Goal: Task Accomplishment & Management: Manage account settings

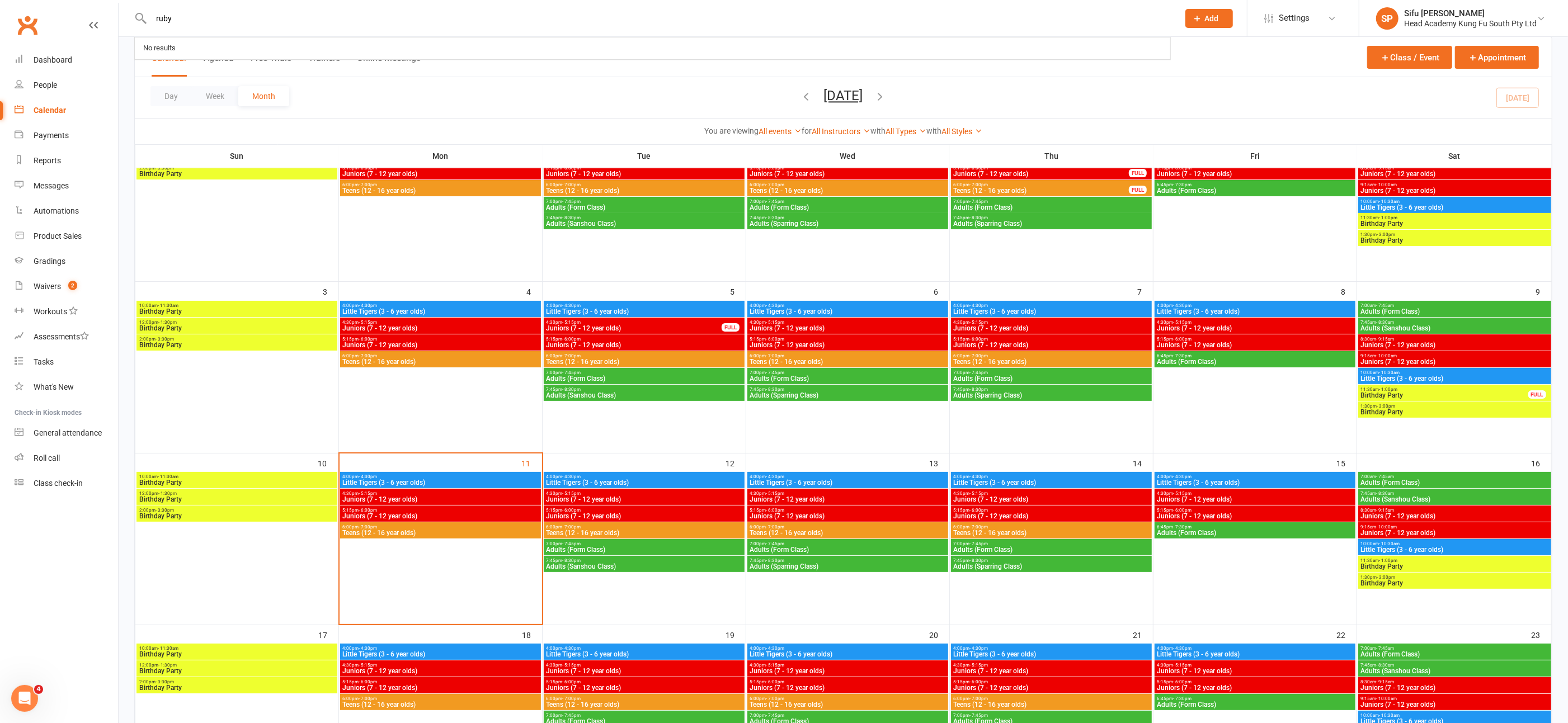
type input "ruby"
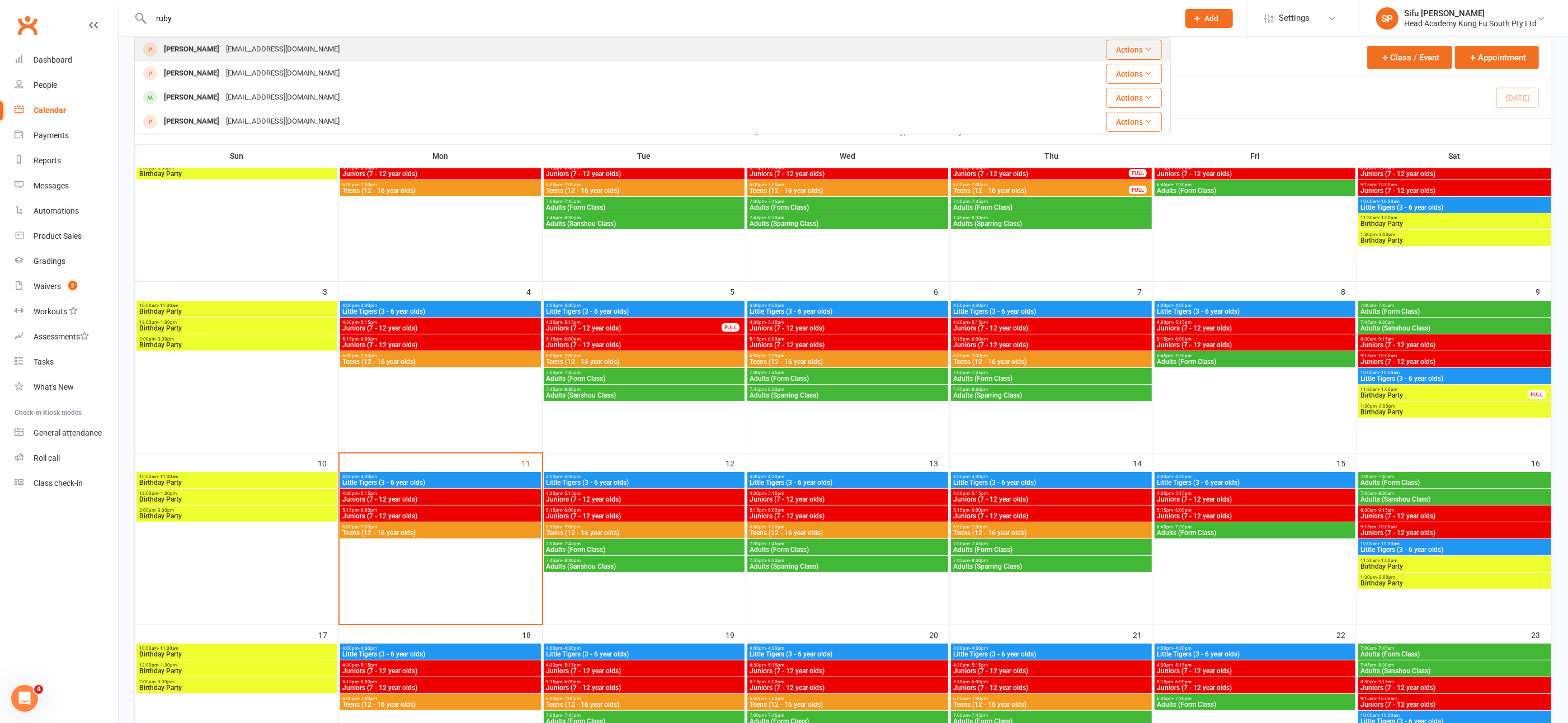
click at [188, 54] on div "[PERSON_NAME]" at bounding box center [192, 49] width 62 height 16
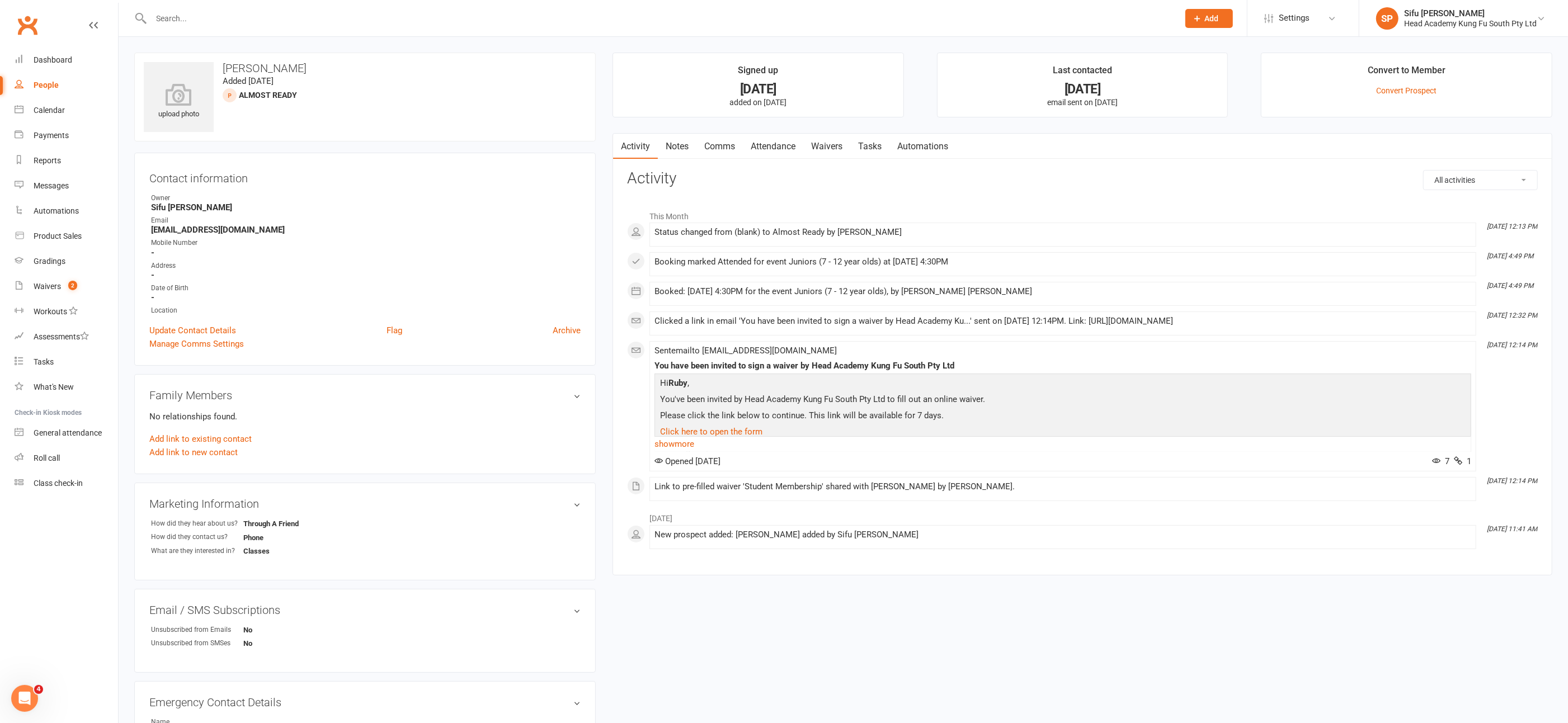
click at [676, 144] on link "Notes" at bounding box center [677, 146] width 39 height 26
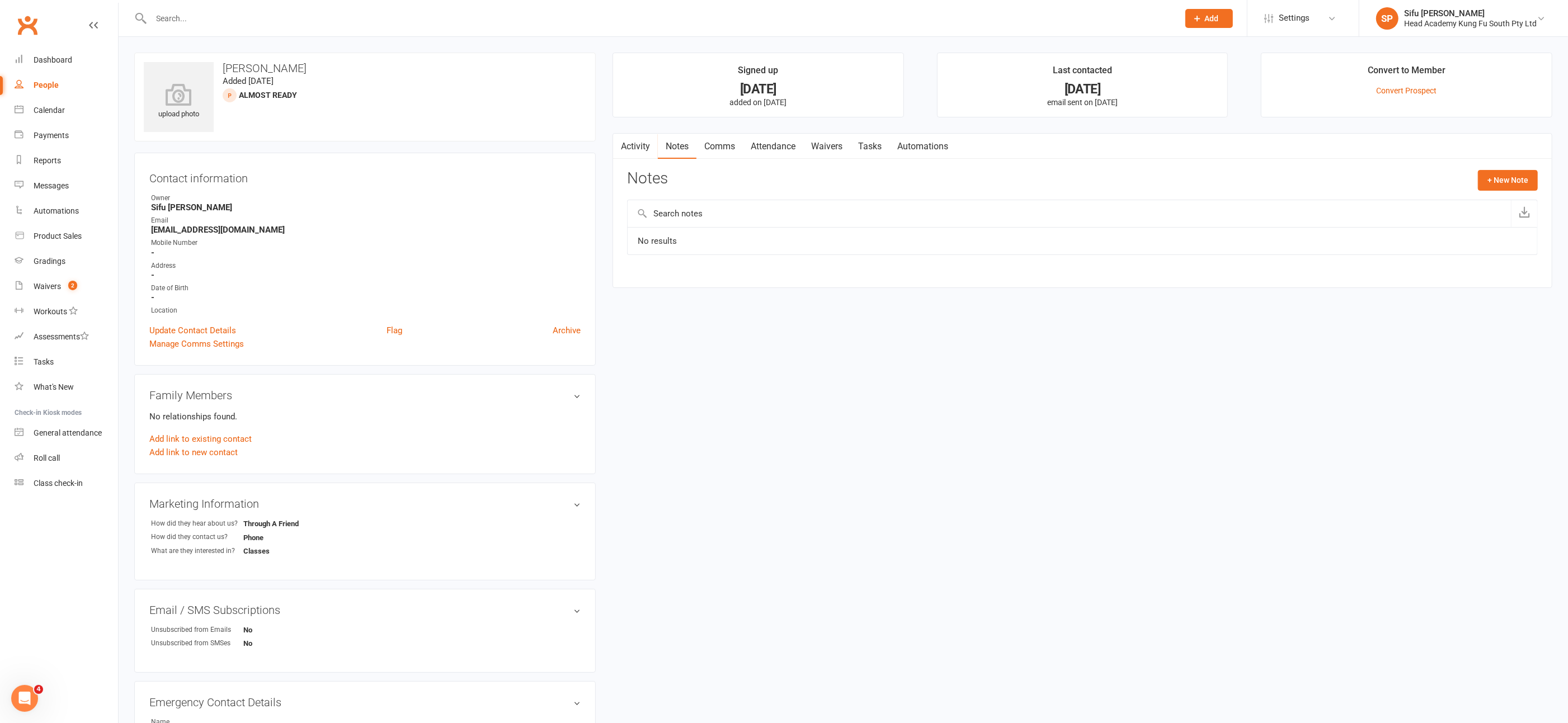
click at [771, 149] on link "Attendance" at bounding box center [773, 146] width 60 height 26
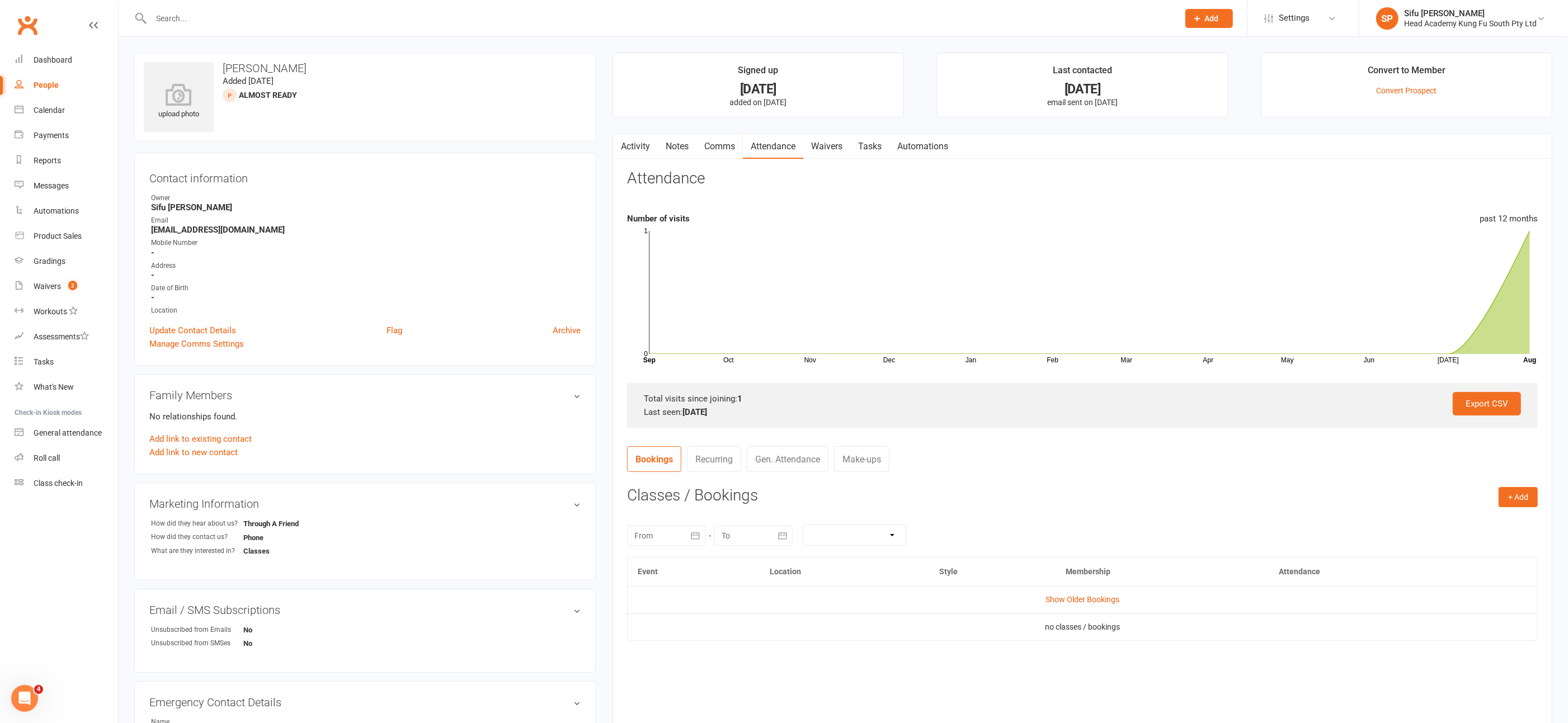
click at [683, 145] on link "Notes" at bounding box center [677, 146] width 39 height 26
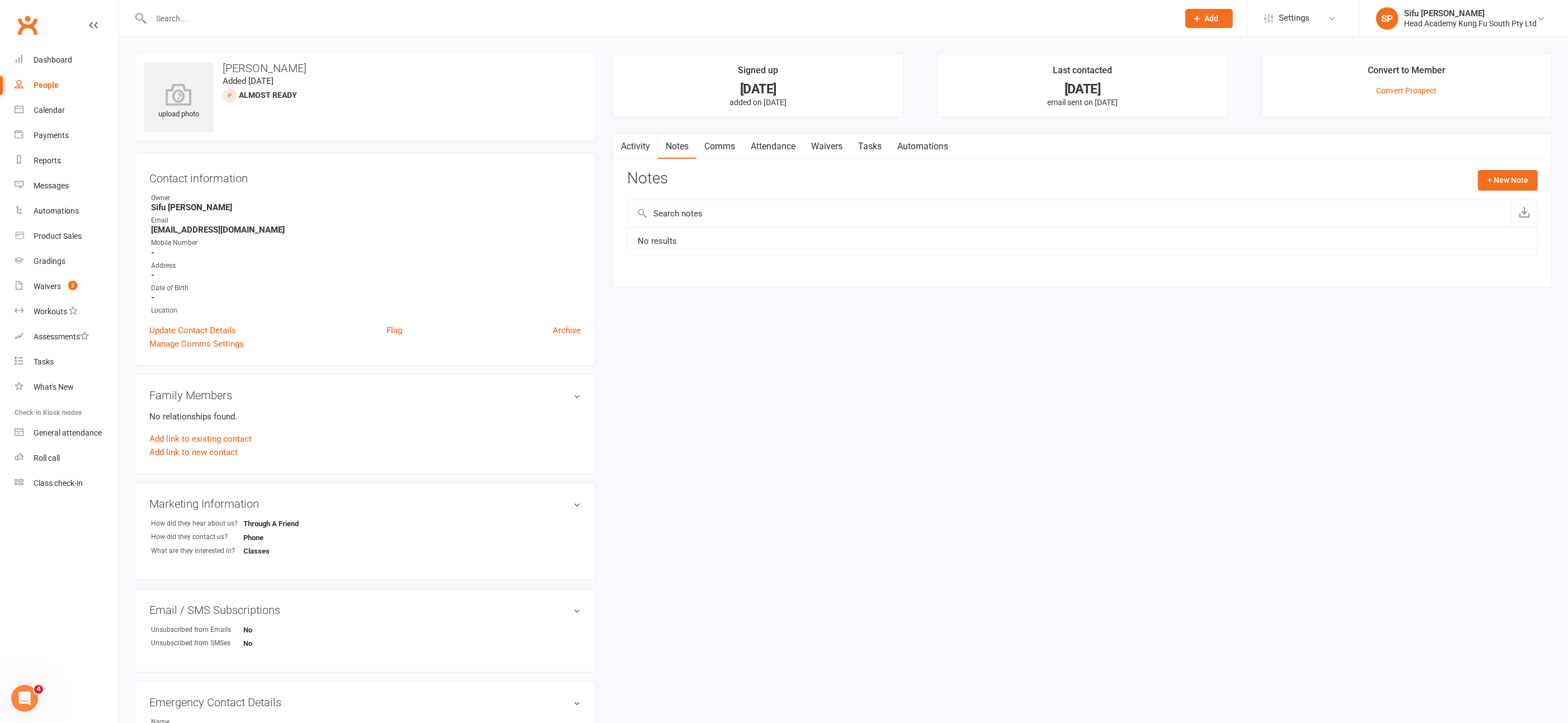
click at [682, 144] on link "Notes" at bounding box center [677, 146] width 39 height 26
click at [679, 144] on link "Notes" at bounding box center [677, 146] width 39 height 26
click at [836, 142] on link "Waivers" at bounding box center [826, 146] width 47 height 26
click at [174, 13] on input "text" at bounding box center [659, 18] width 1023 height 16
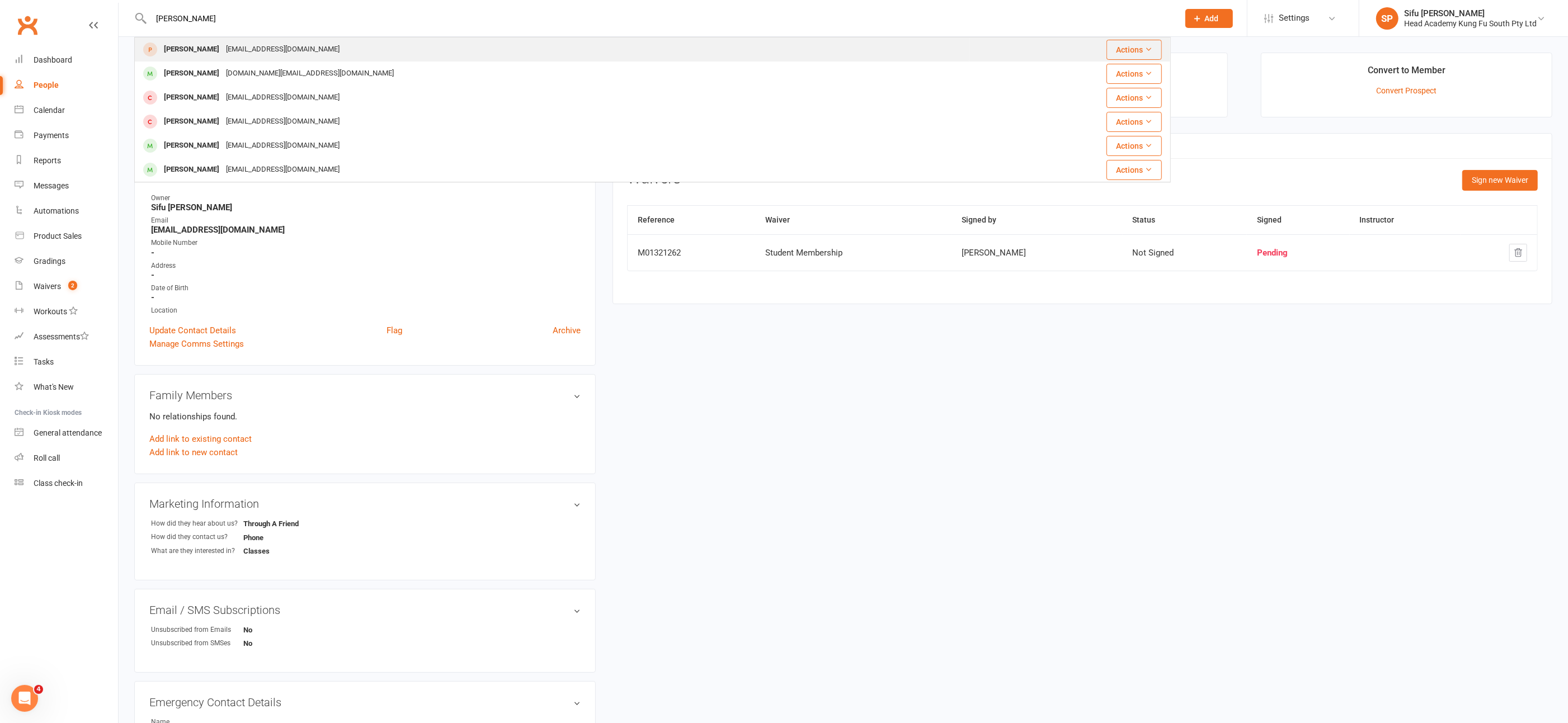
type input "[PERSON_NAME]"
click at [218, 43] on div "[PERSON_NAME]" at bounding box center [192, 49] width 62 height 16
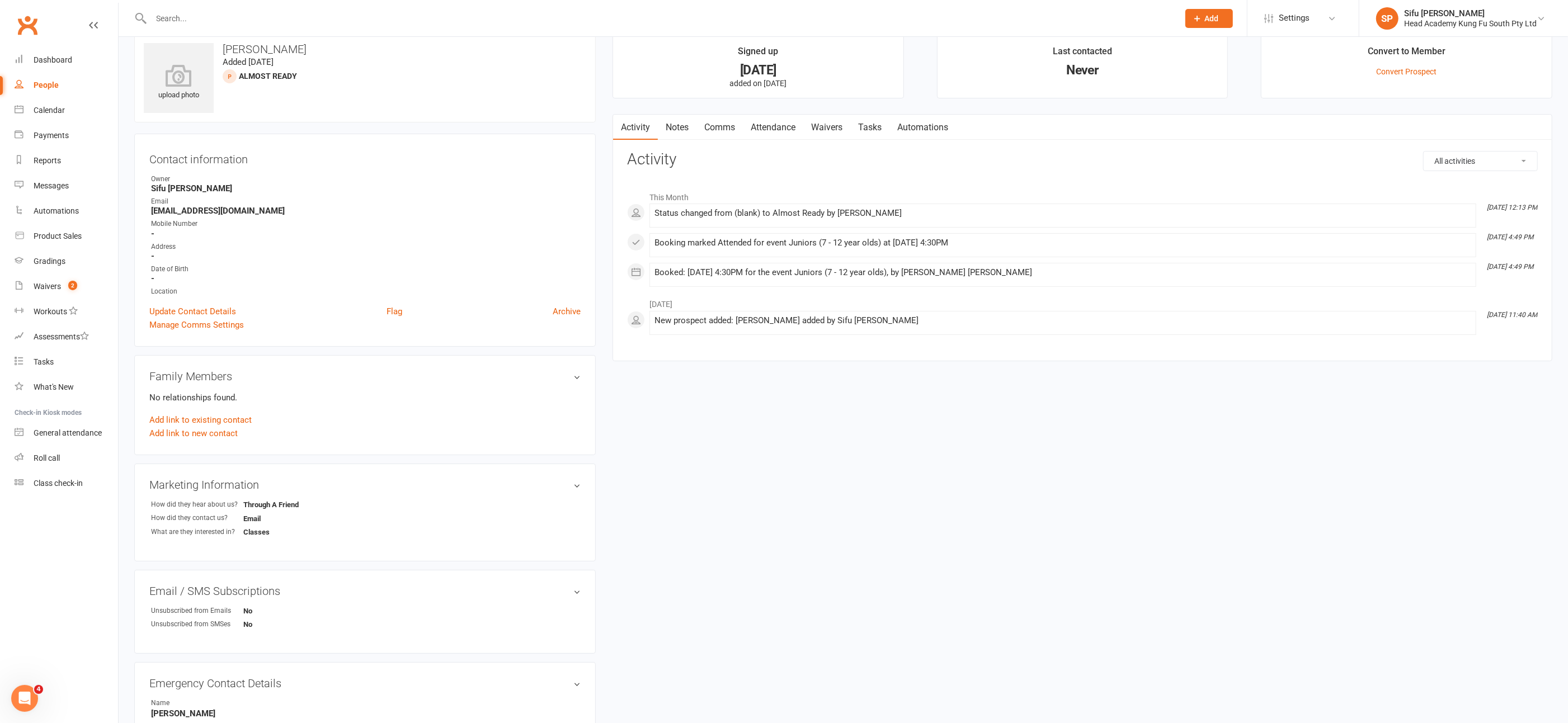
scroll to position [27, 0]
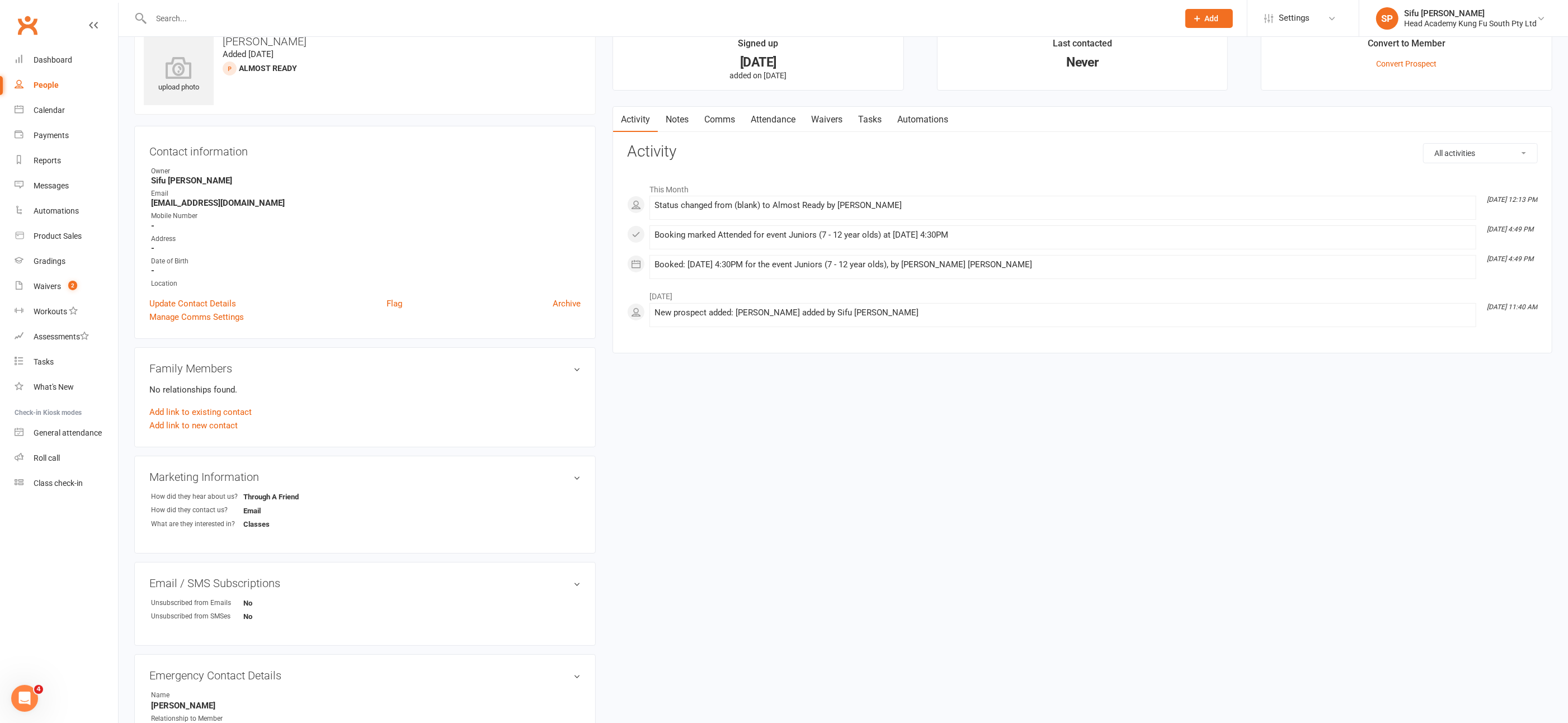
click at [43, 85] on div "People" at bounding box center [46, 85] width 25 height 9
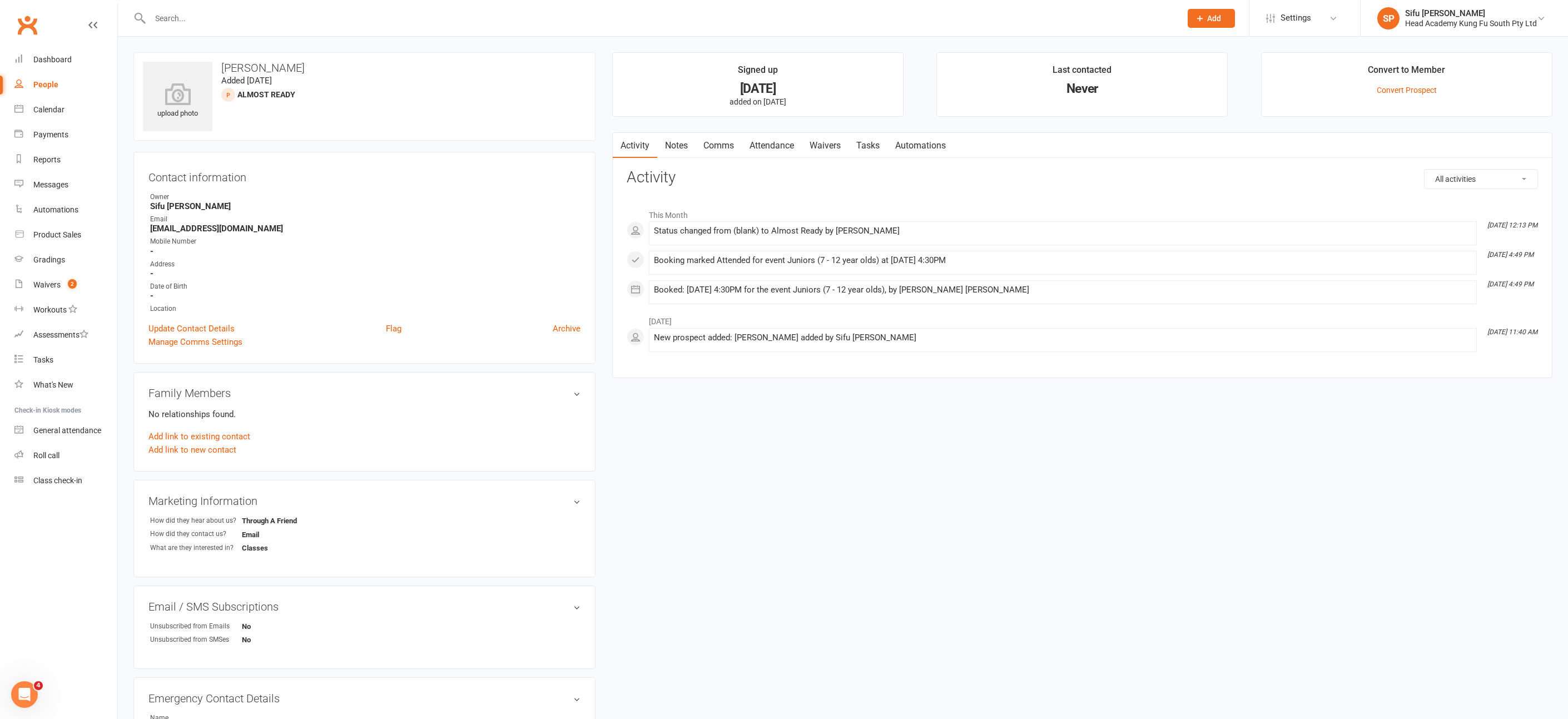
select select "25"
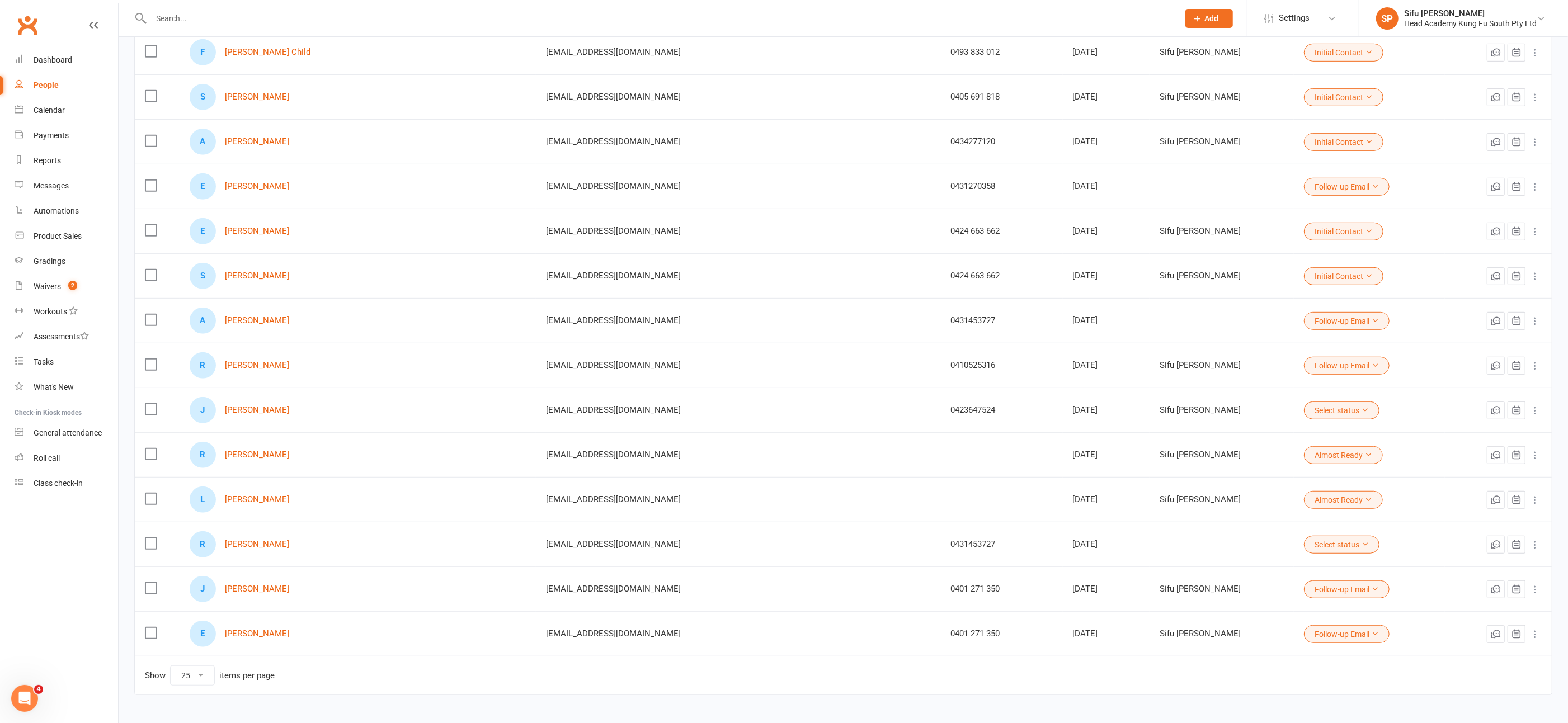
scroll to position [616, 0]
click at [258, 492] on link "[PERSON_NAME]" at bounding box center [256, 496] width 64 height 10
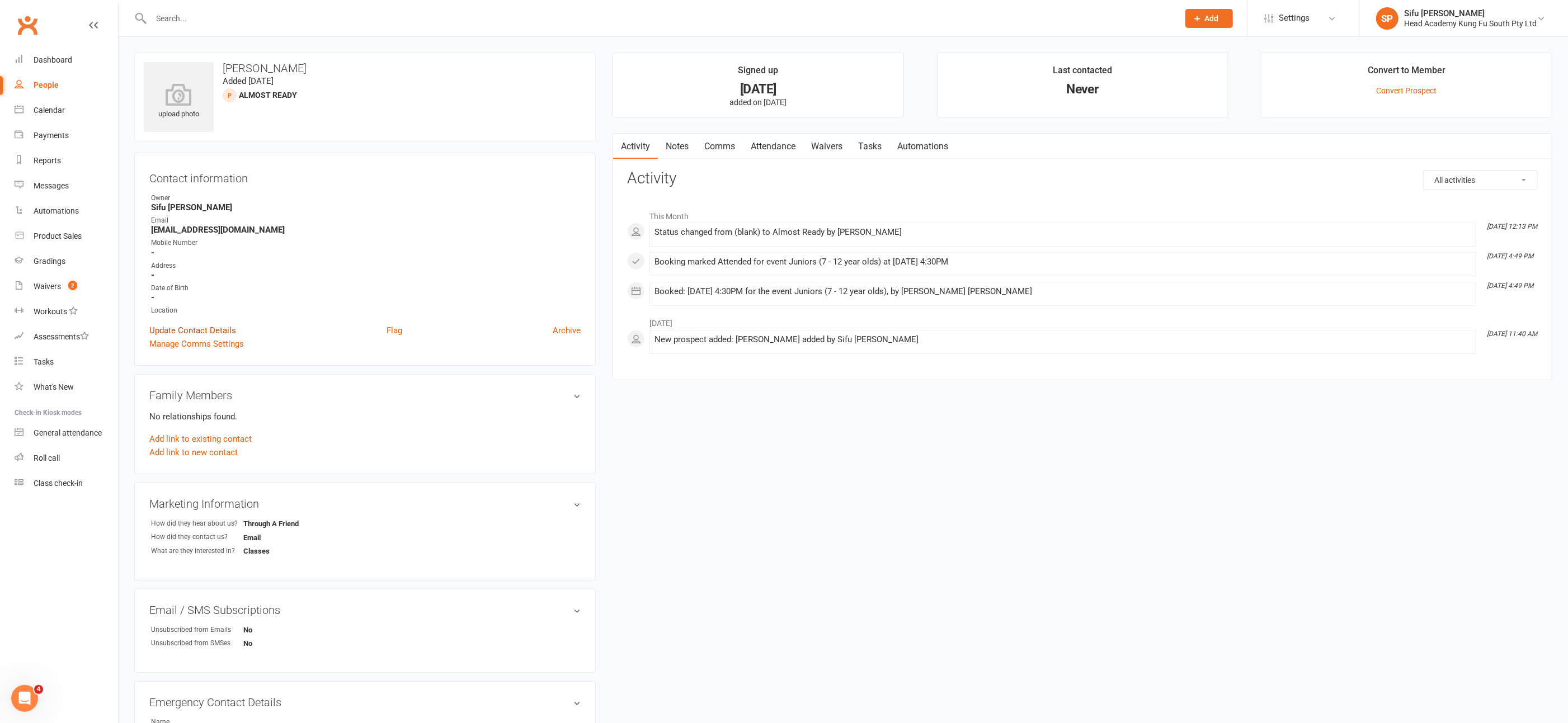
click at [195, 330] on link "Update Contact Details" at bounding box center [193, 330] width 87 height 14
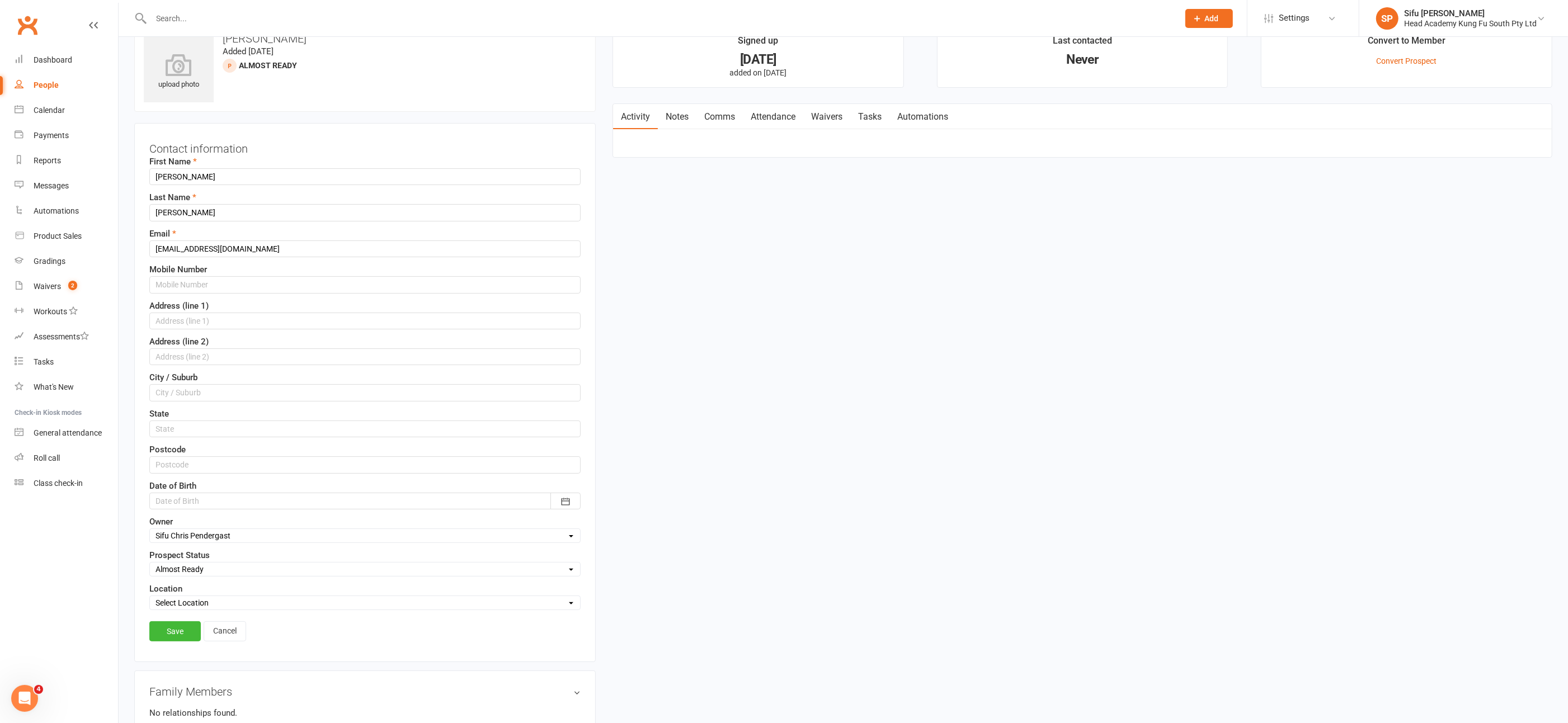
scroll to position [52, 0]
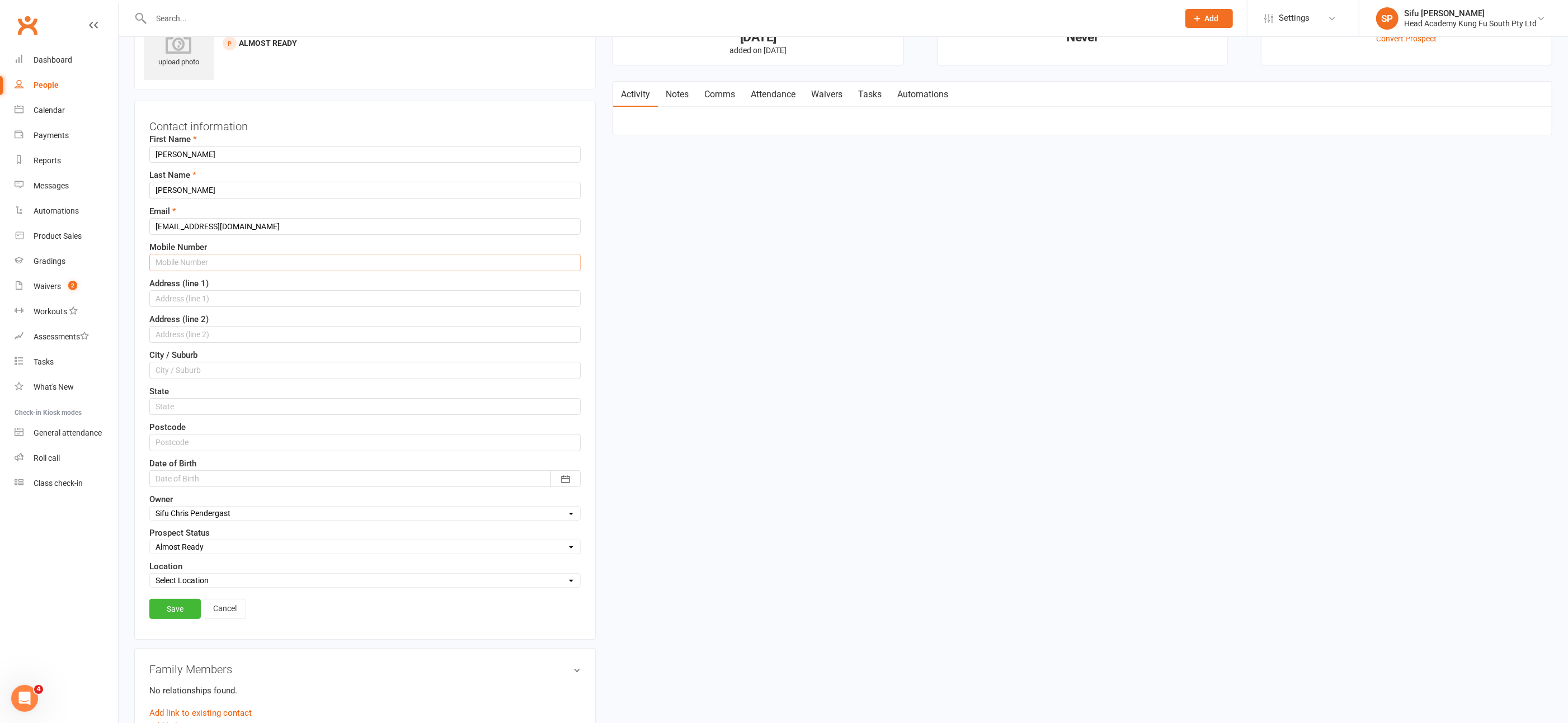
click at [206, 261] on input "text" at bounding box center [365, 262] width 431 height 17
type input "0409646200"
click at [174, 603] on link "Save" at bounding box center [175, 608] width 51 height 20
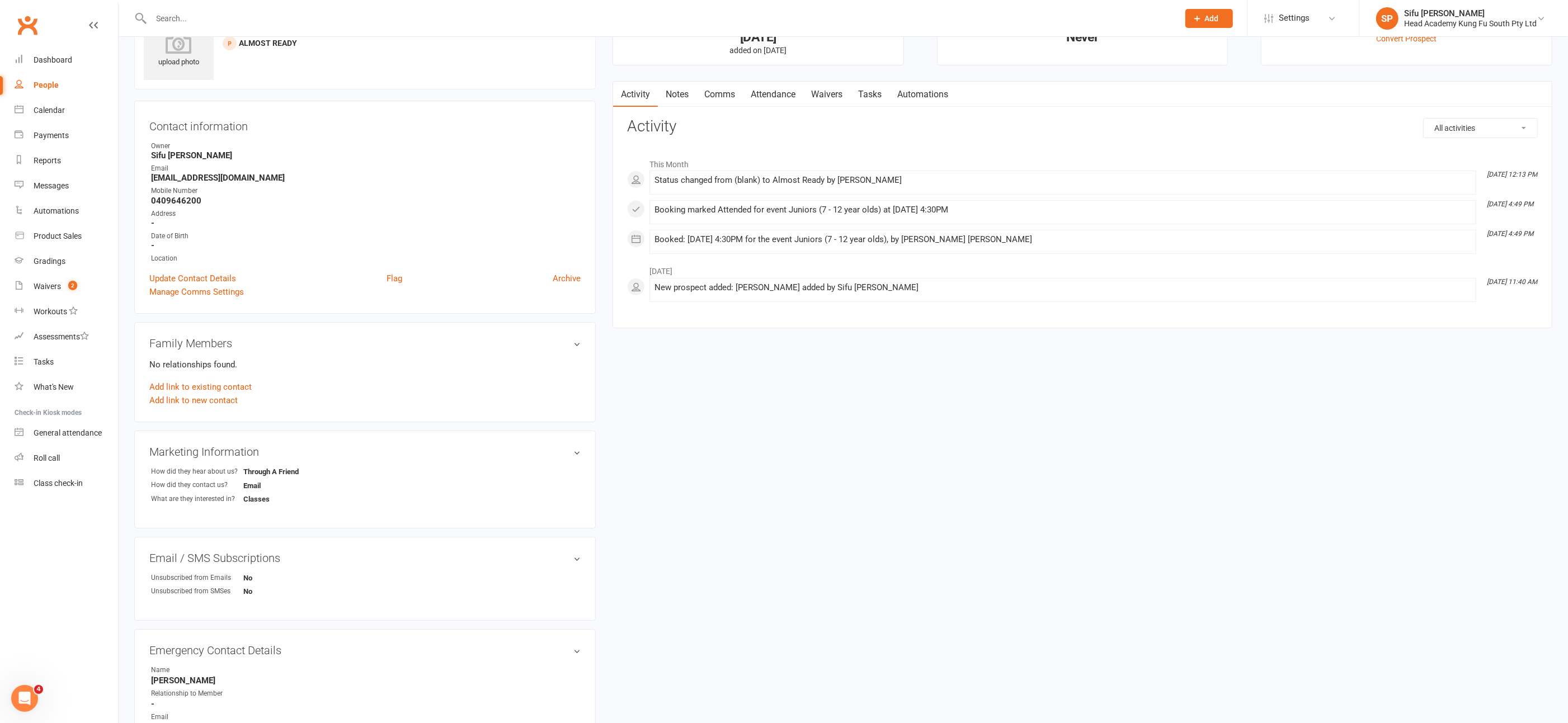
scroll to position [0, 0]
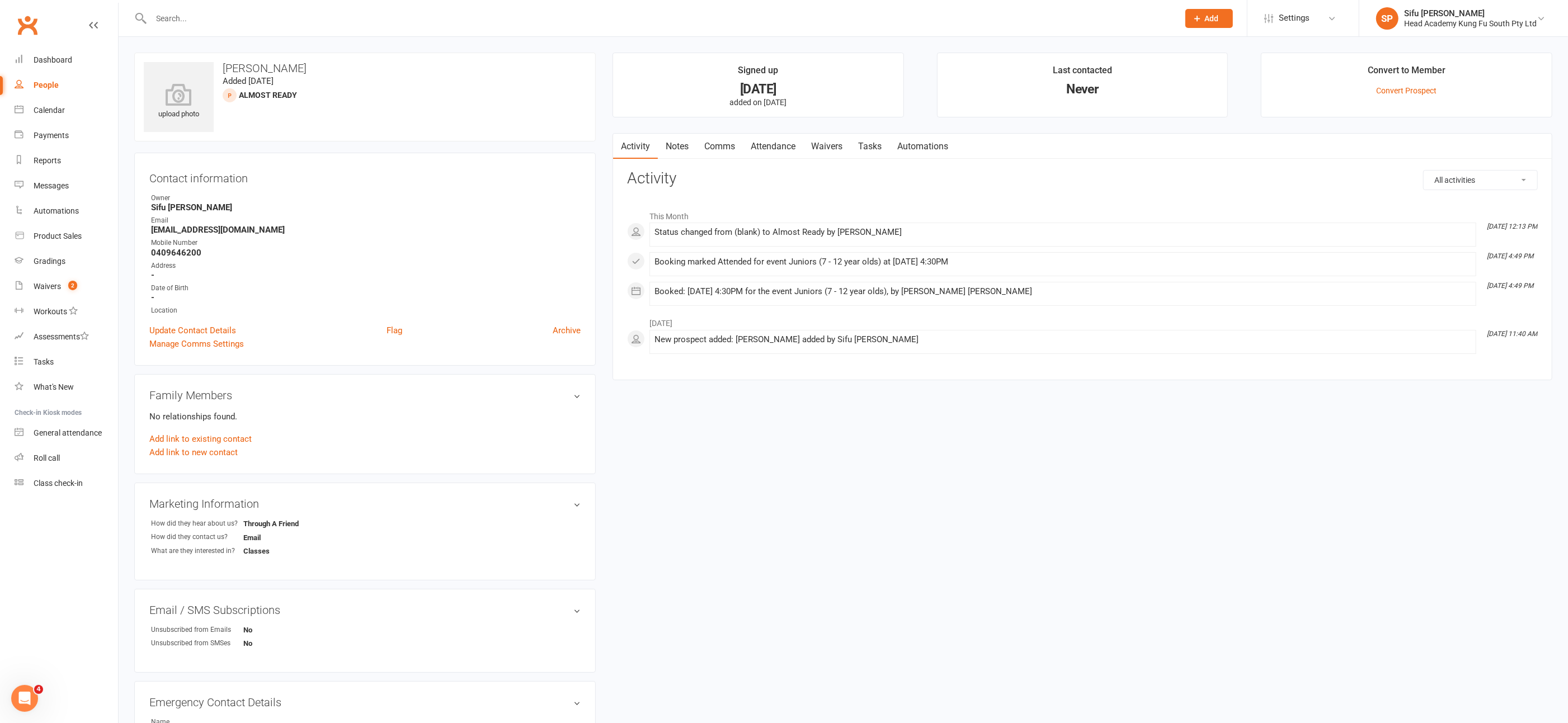
click at [678, 145] on link "Notes" at bounding box center [677, 146] width 39 height 26
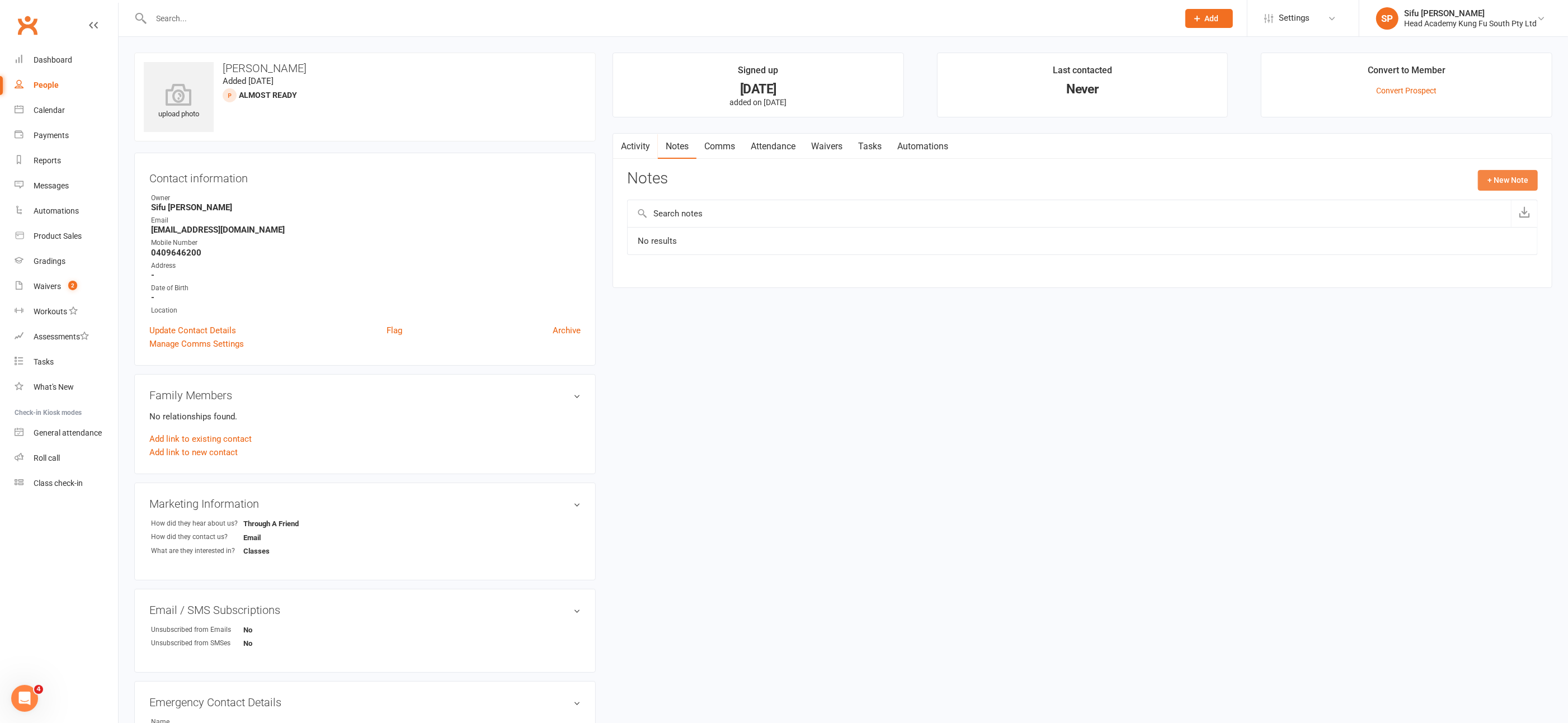
click at [1497, 172] on button "+ New Note" at bounding box center [1508, 180] width 60 height 20
click at [664, 284] on textarea at bounding box center [1082, 289] width 911 height 37
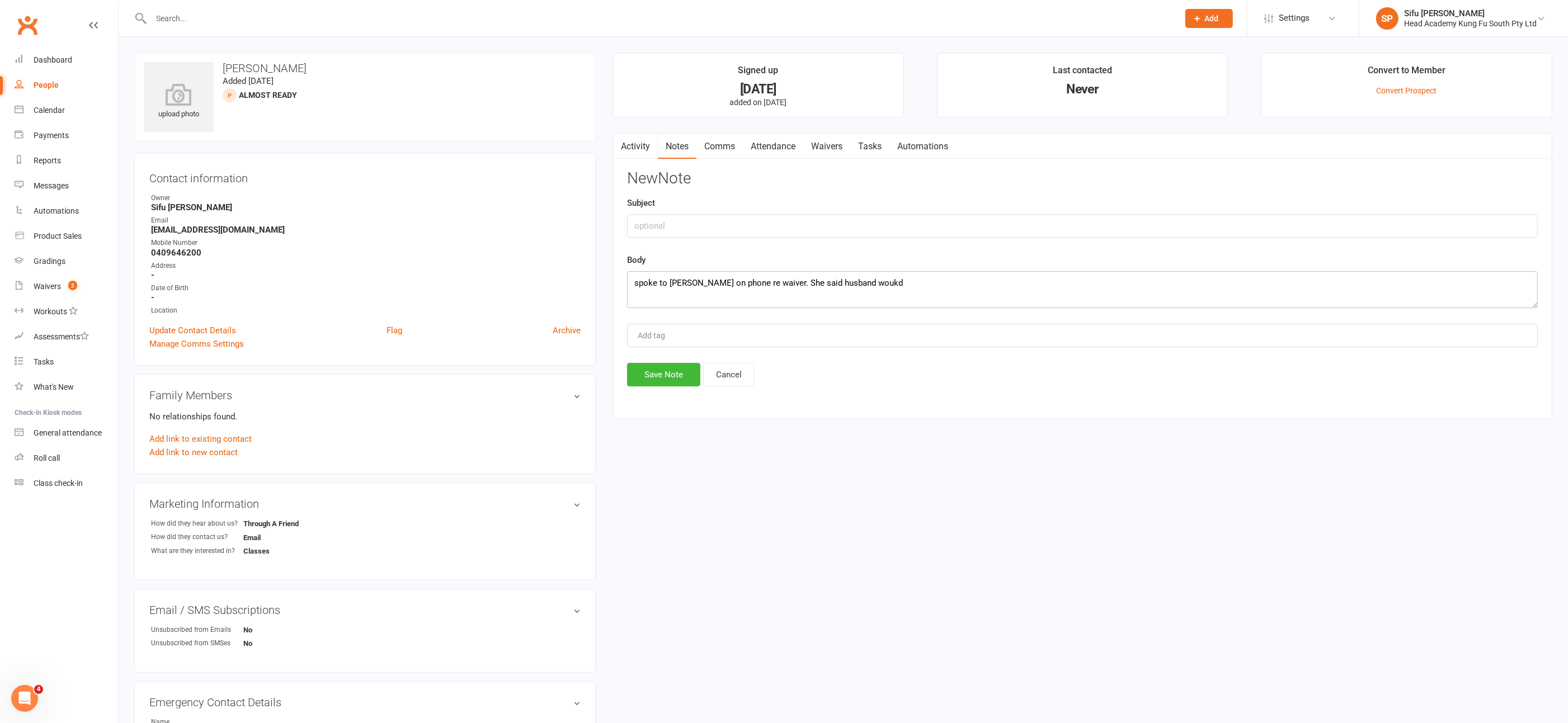
click at [850, 284] on textarea "spoke to [PERSON_NAME] on phone re waiver. She said husband woukd" at bounding box center [1082, 289] width 911 height 37
click at [859, 281] on textarea "spoke to [PERSON_NAME] on phone re waiver. She said husband woud d" at bounding box center [1082, 289] width 911 height 37
click at [860, 279] on textarea "spoke to [PERSON_NAME] on phone re waiver. She said husband woud d" at bounding box center [1082, 289] width 911 height 37
type textarea "spoke to [PERSON_NAME] on phone re waiver. She said husband would do tonight 11…"
click at [663, 370] on button "Save Note" at bounding box center [663, 375] width 73 height 23
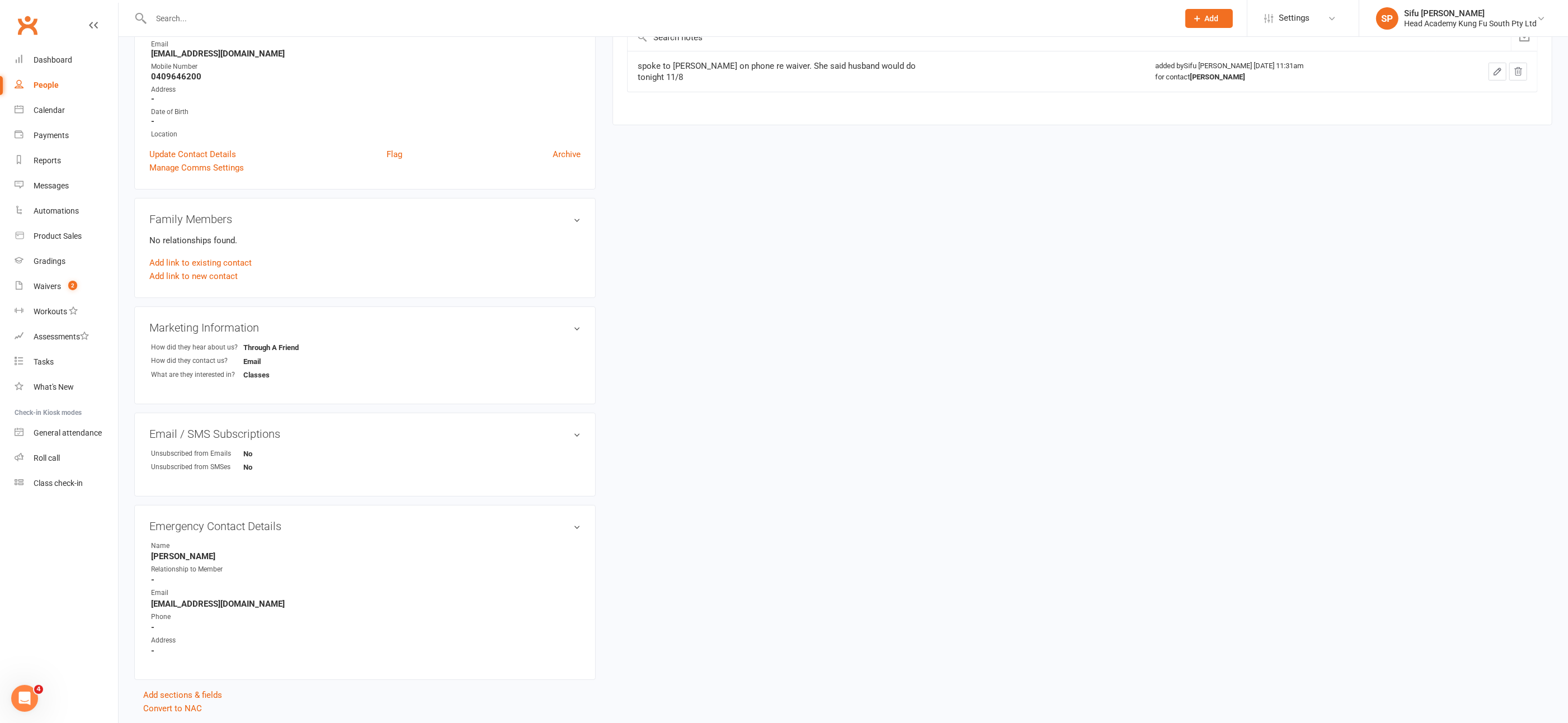
scroll to position [178, 0]
click at [201, 19] on input "text" at bounding box center [659, 18] width 1023 height 16
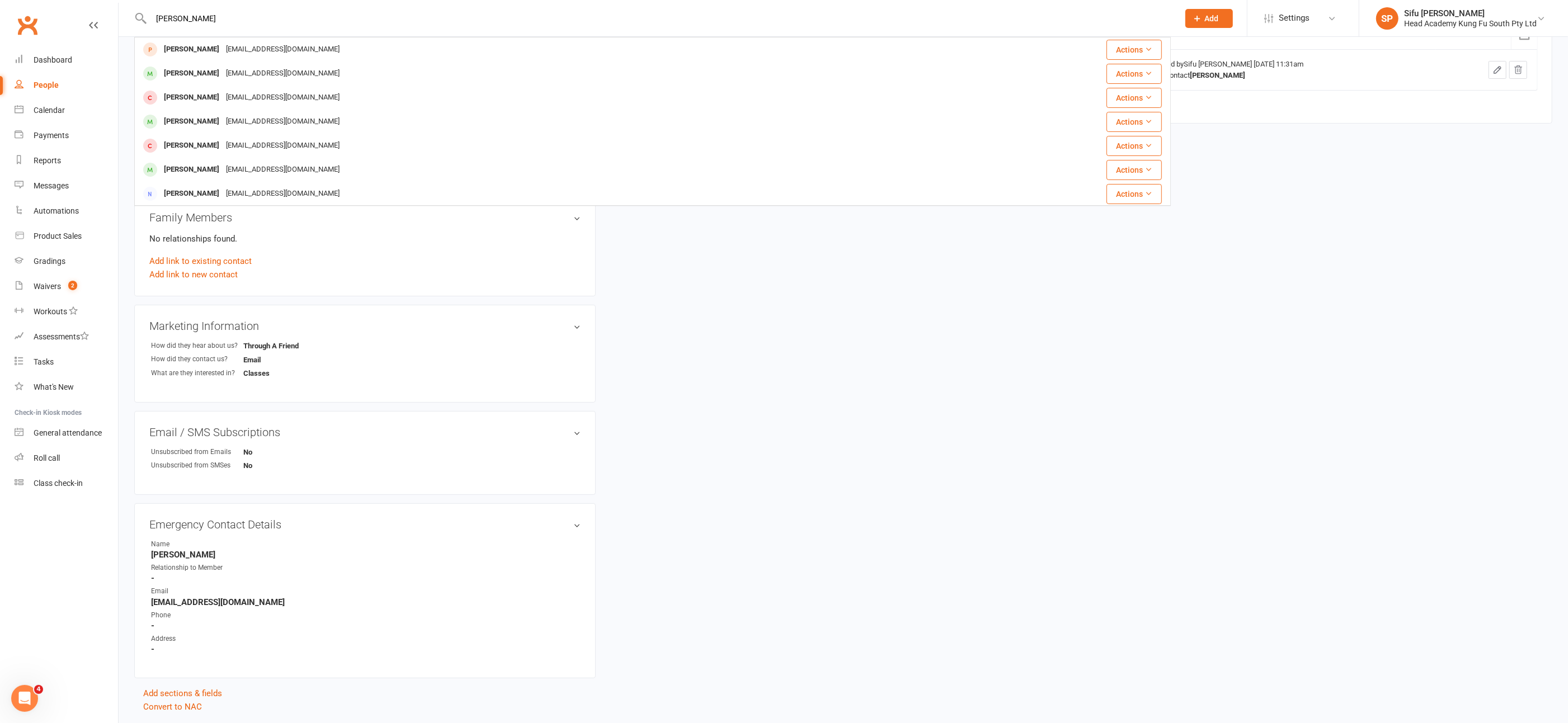
type input "[PERSON_NAME]"
click at [58, 286] on div "Waivers" at bounding box center [47, 286] width 27 height 9
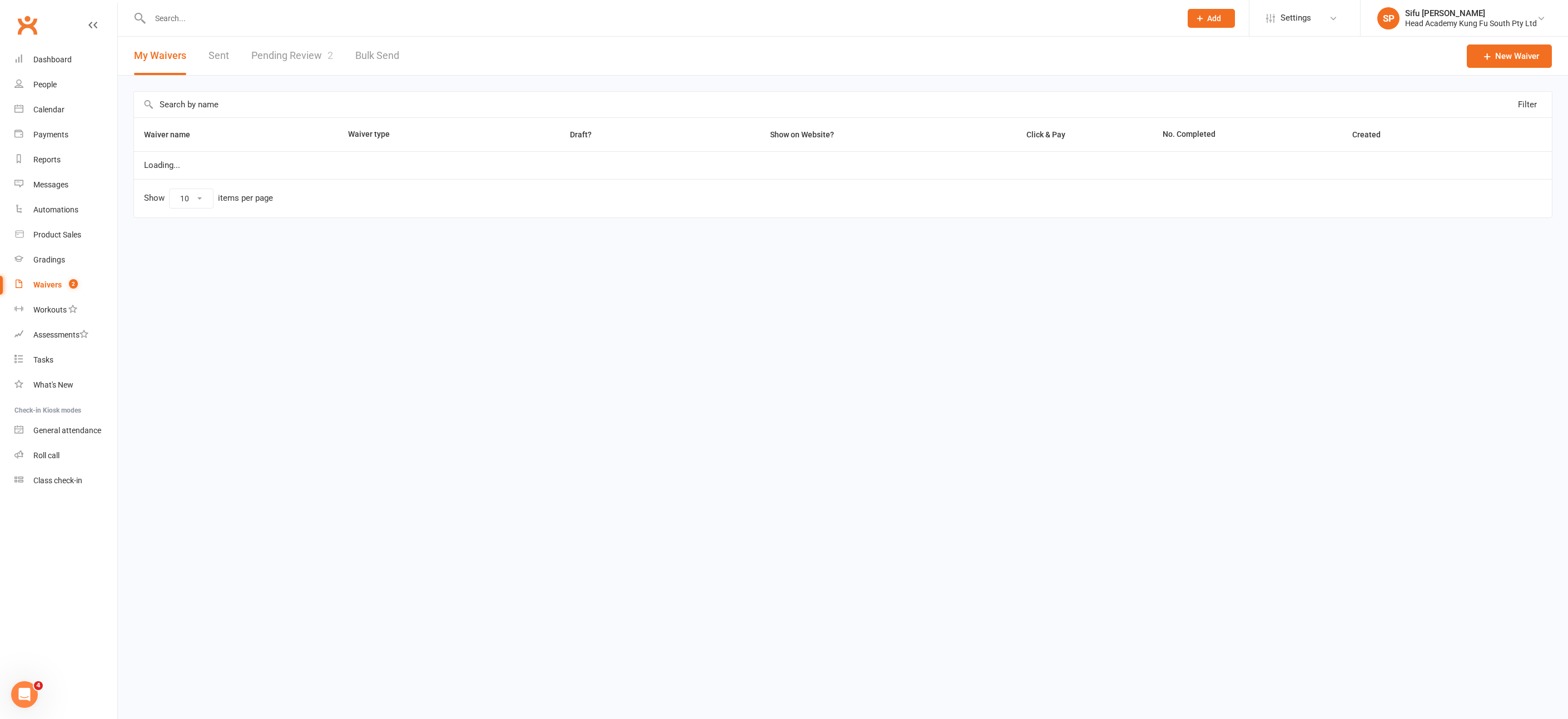
select select "100"
click at [278, 53] on link "Pending Review 2" at bounding box center [292, 56] width 82 height 39
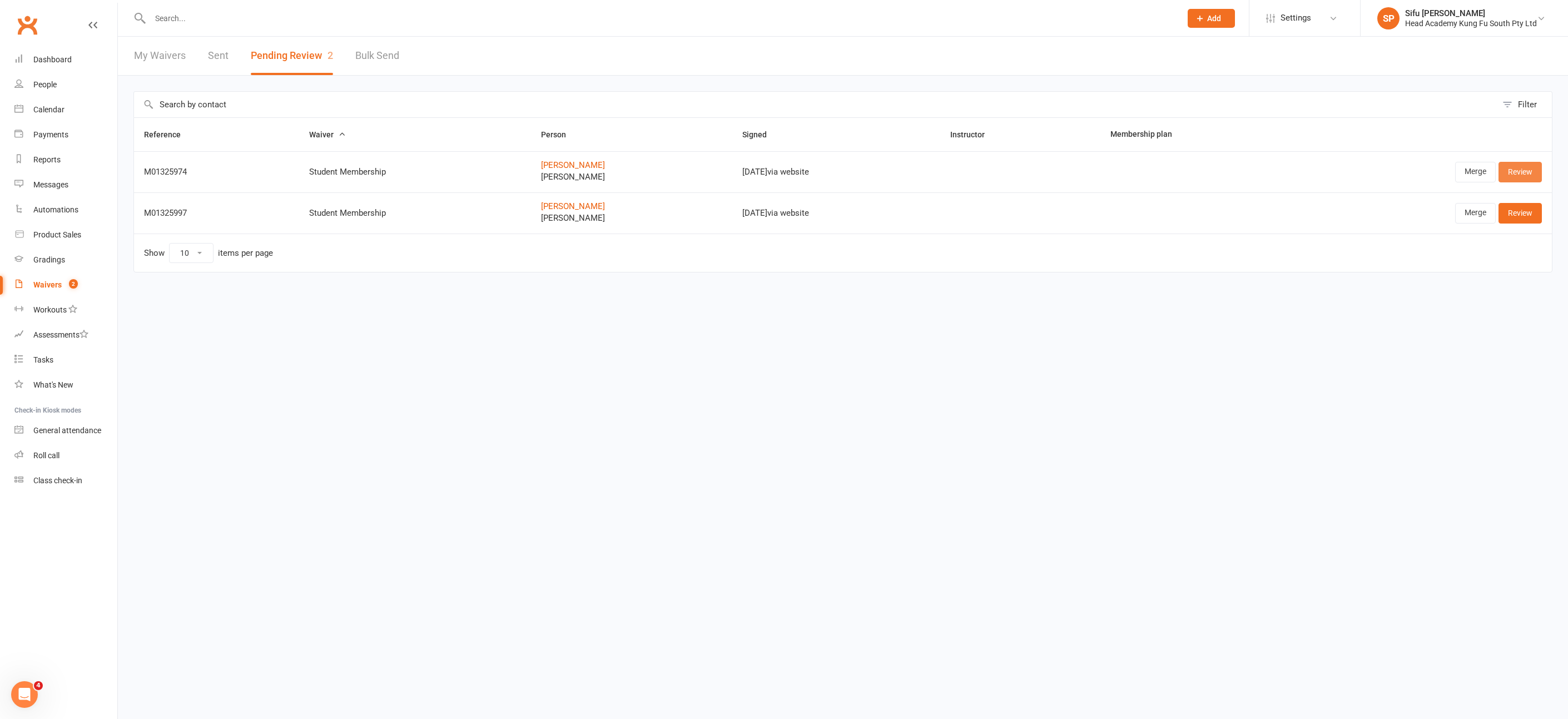
click at [1529, 171] on link "Review" at bounding box center [1520, 171] width 43 height 20
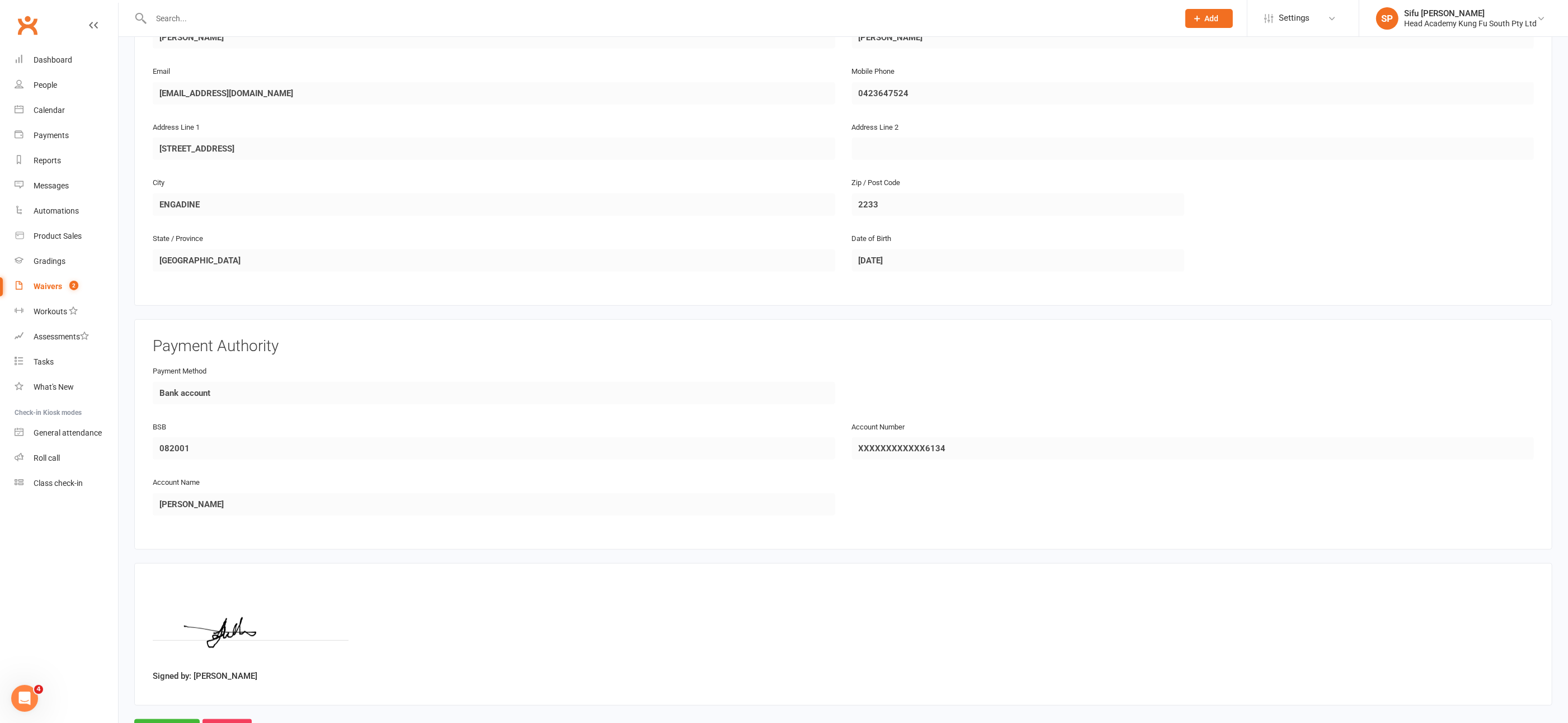
scroll to position [685, 0]
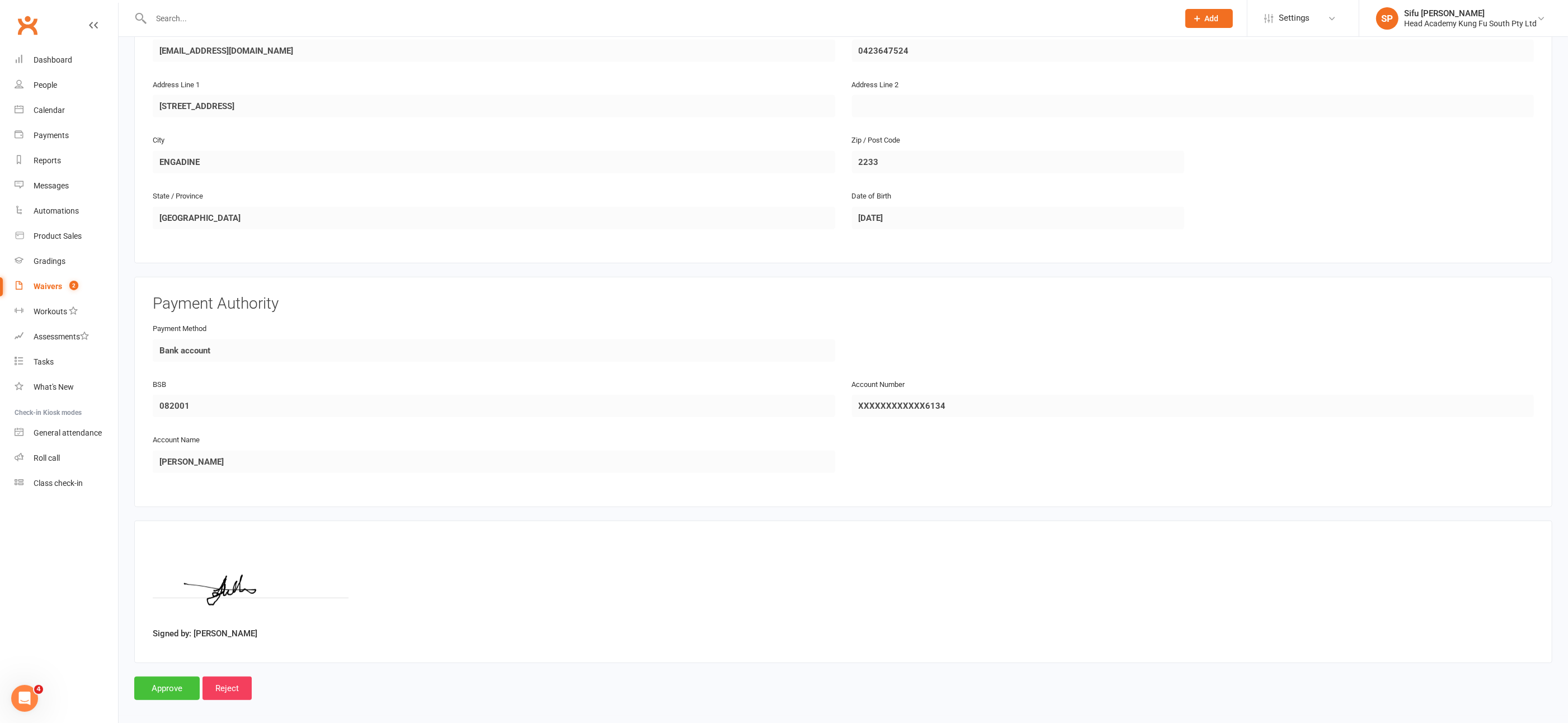
click at [170, 682] on input "Approve" at bounding box center [166, 688] width 65 height 23
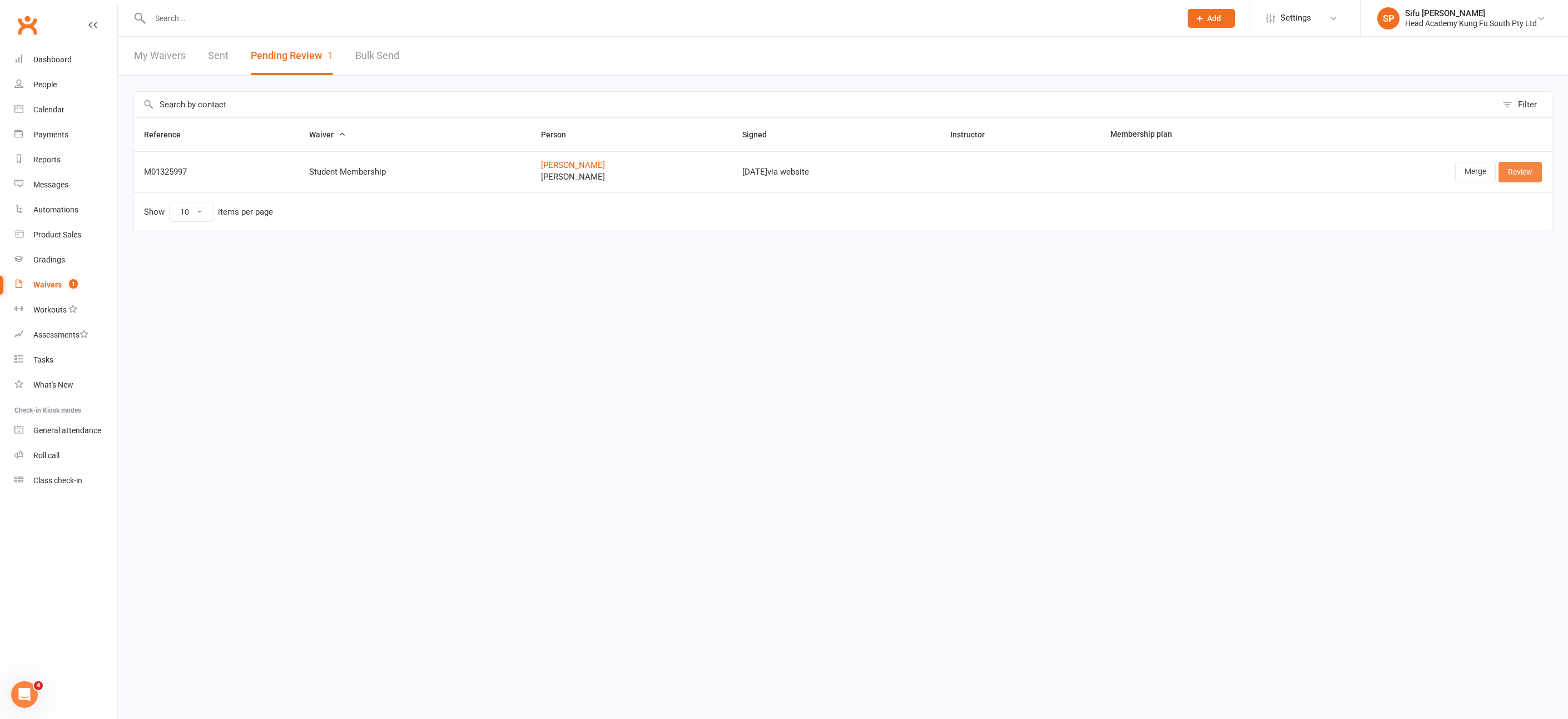
click at [1517, 174] on link "Review" at bounding box center [1520, 171] width 43 height 20
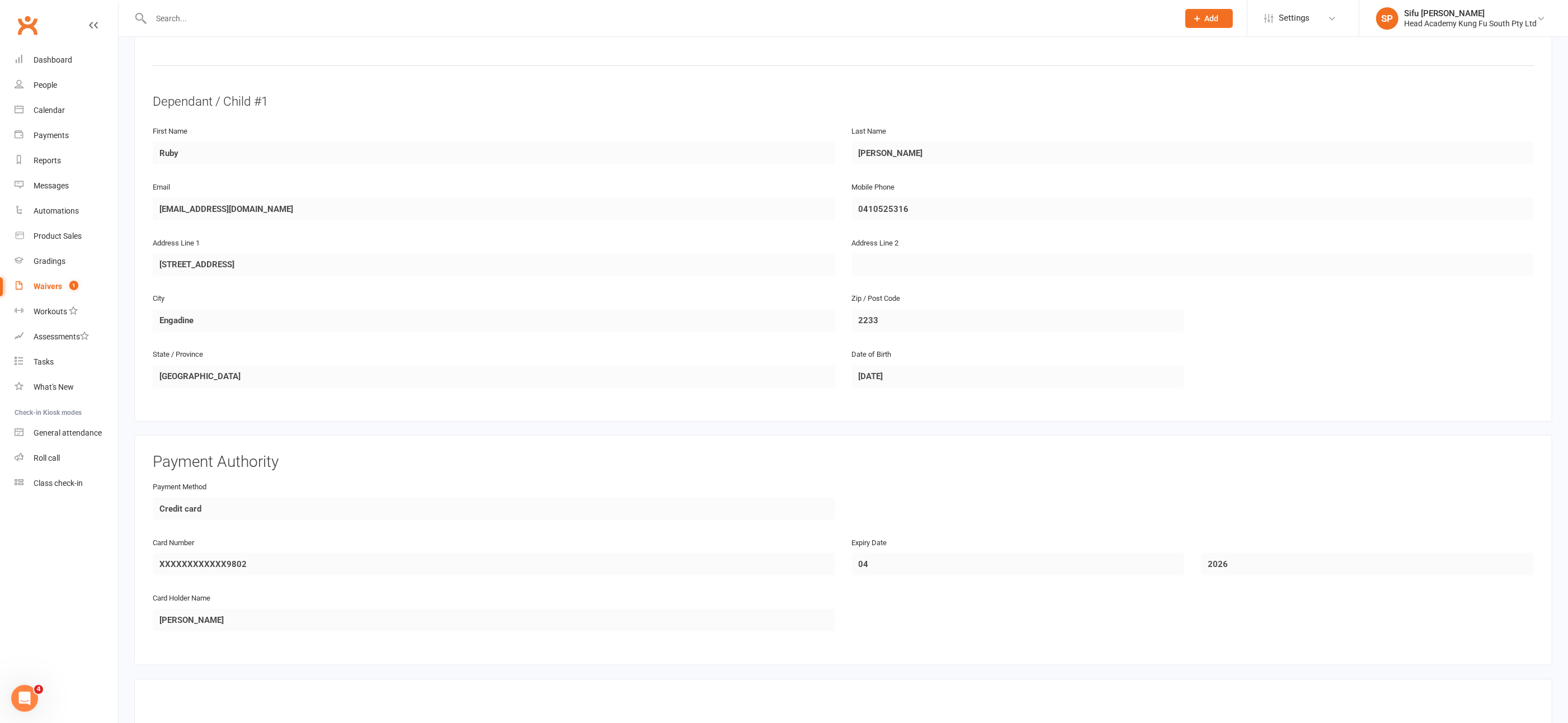
scroll to position [685, 0]
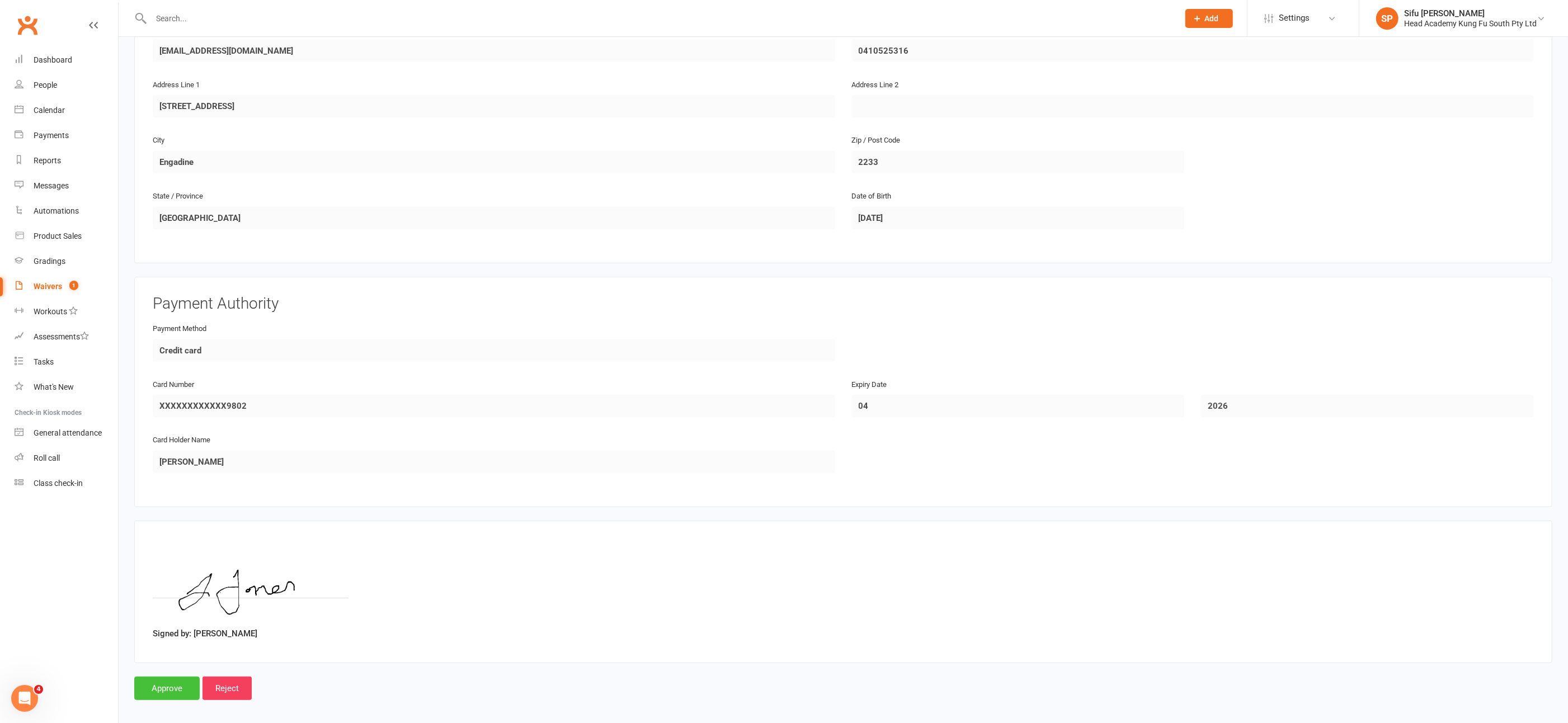
click at [170, 679] on input "Approve" at bounding box center [166, 688] width 65 height 23
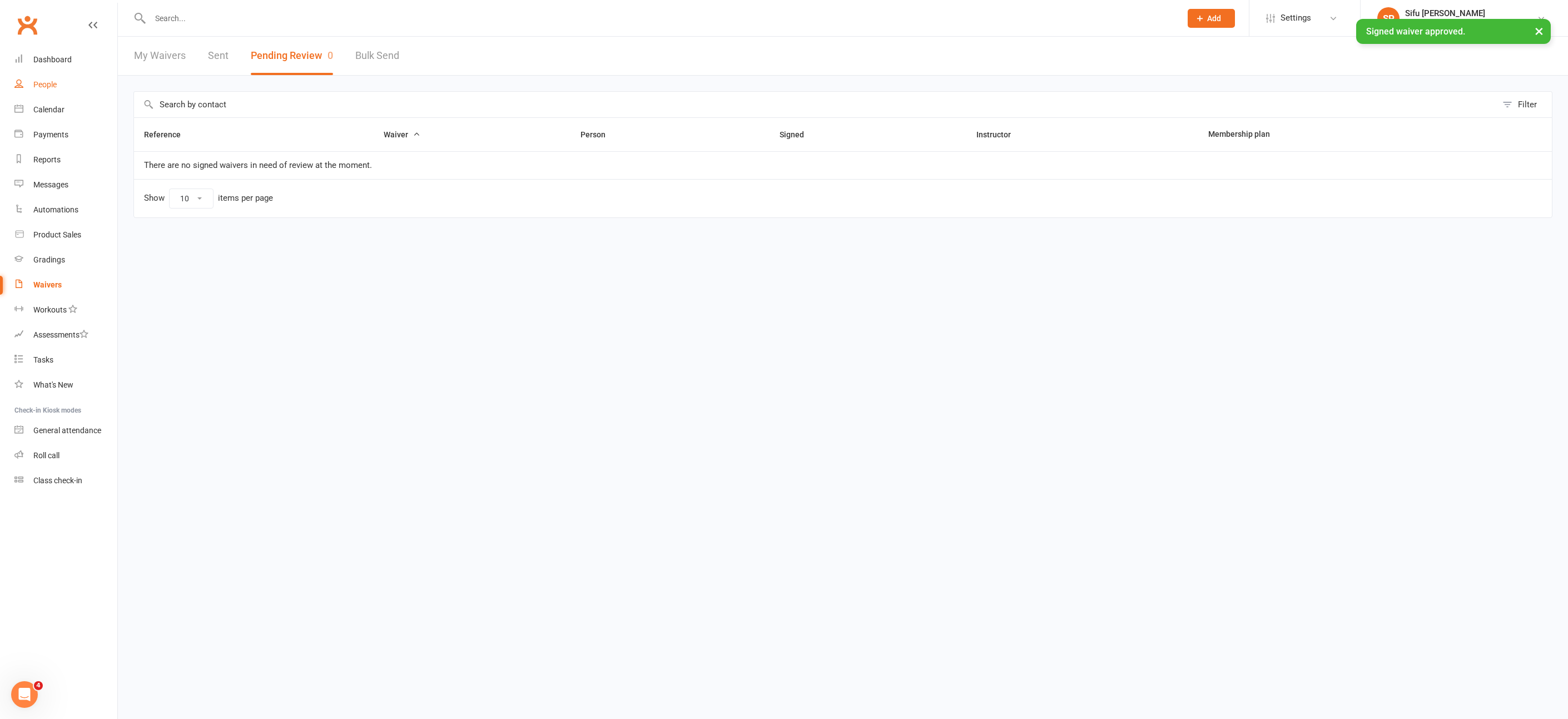
click at [51, 85] on div "People" at bounding box center [45, 84] width 23 height 9
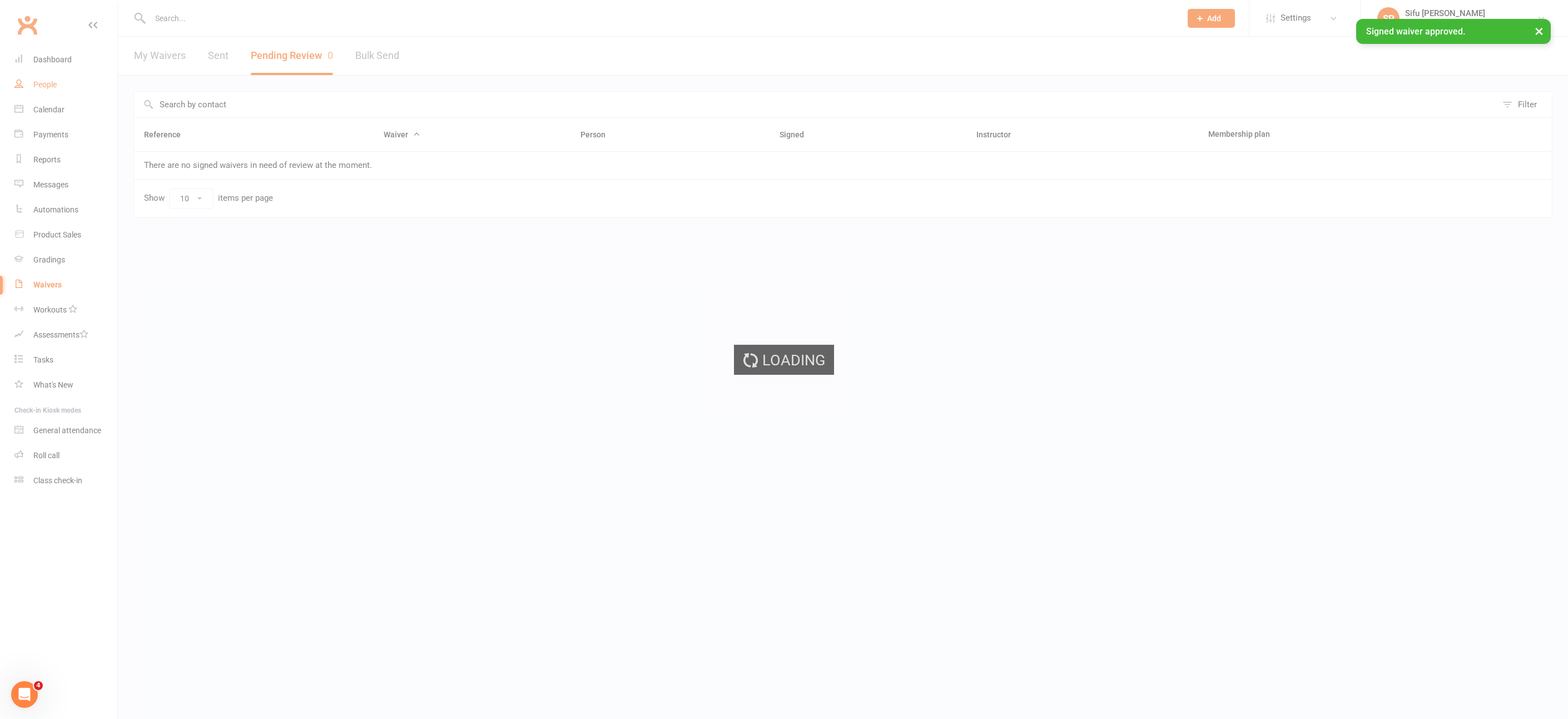
select select "25"
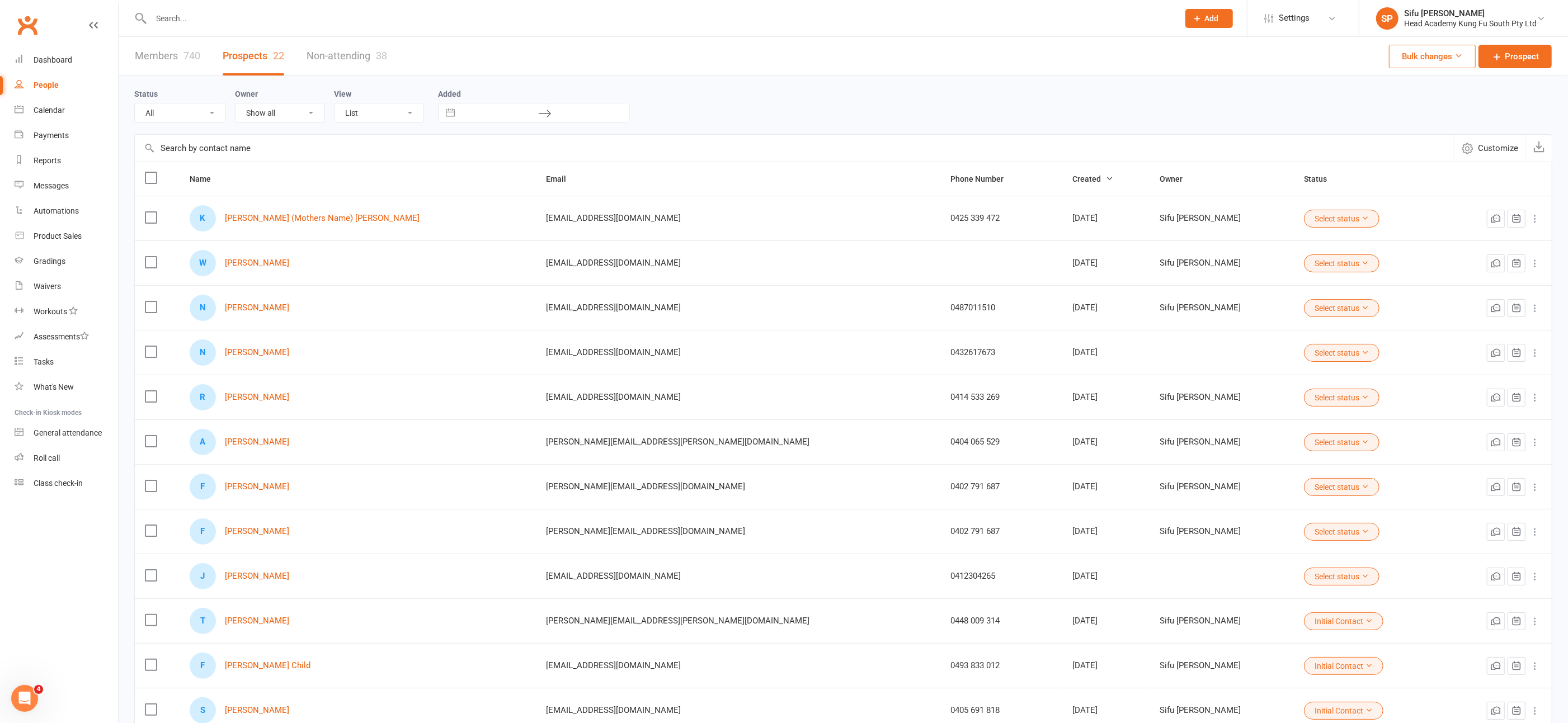
click at [220, 20] on input "text" at bounding box center [659, 18] width 1023 height 16
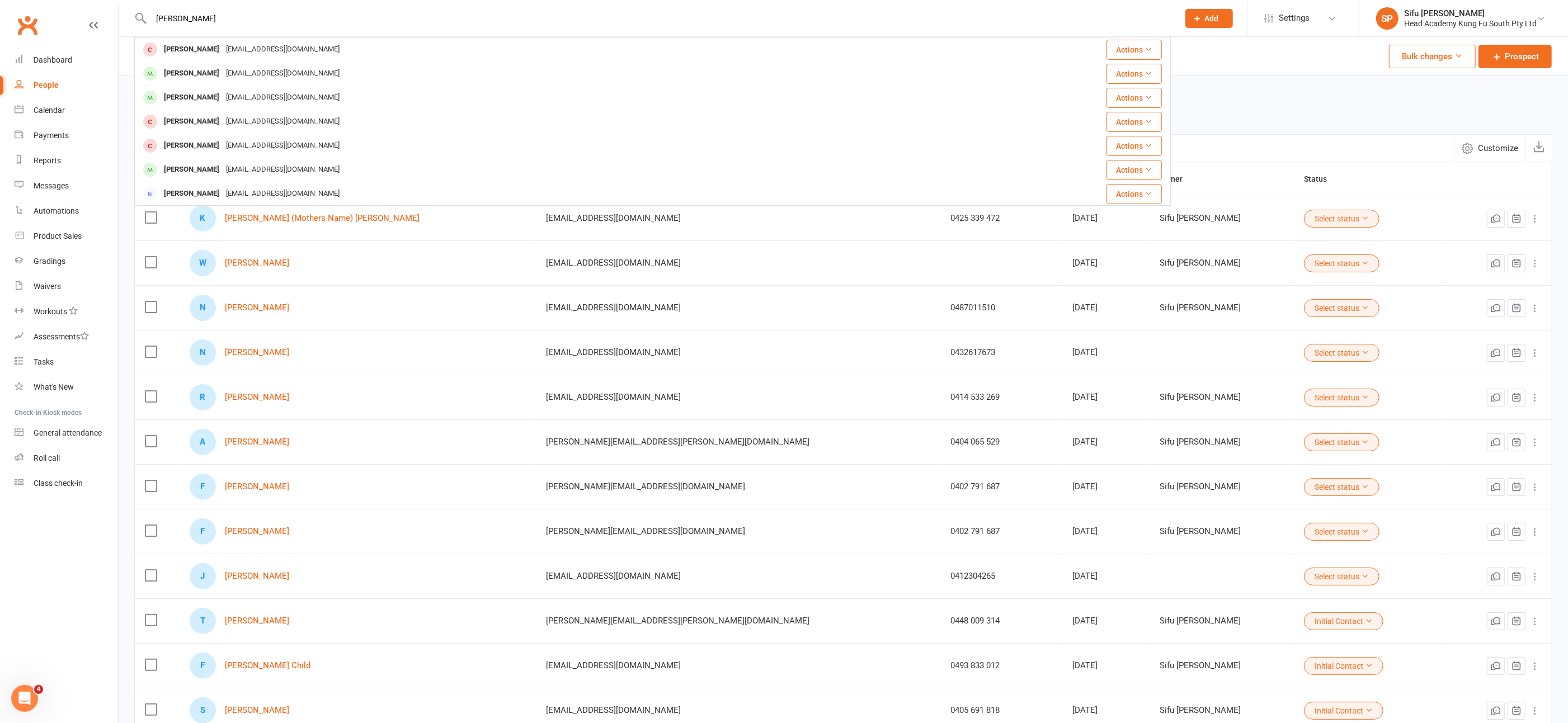
type input "[PERSON_NAME]"
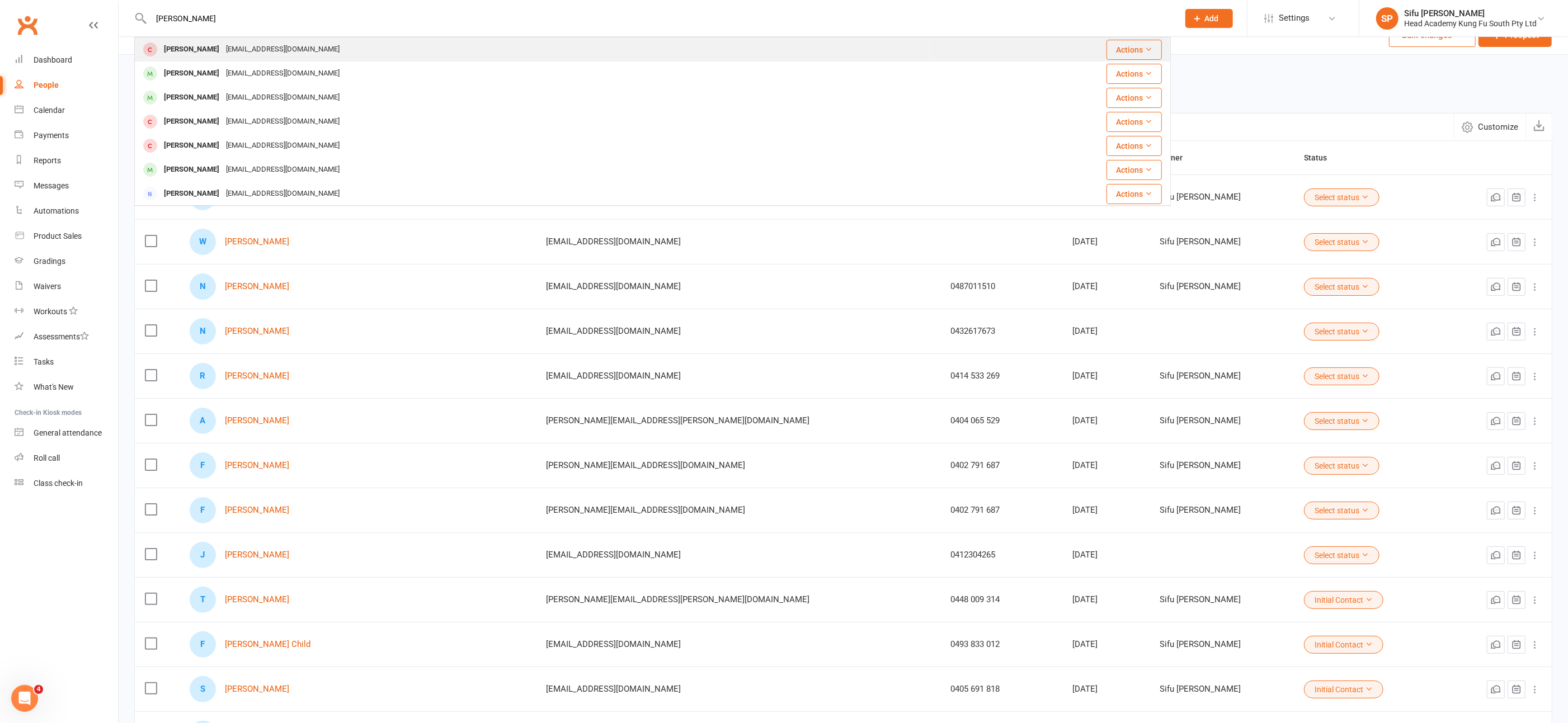
scroll to position [24, 0]
click at [262, 47] on div "[EMAIL_ADDRESS][DOMAIN_NAME]" at bounding box center [283, 49] width 120 height 16
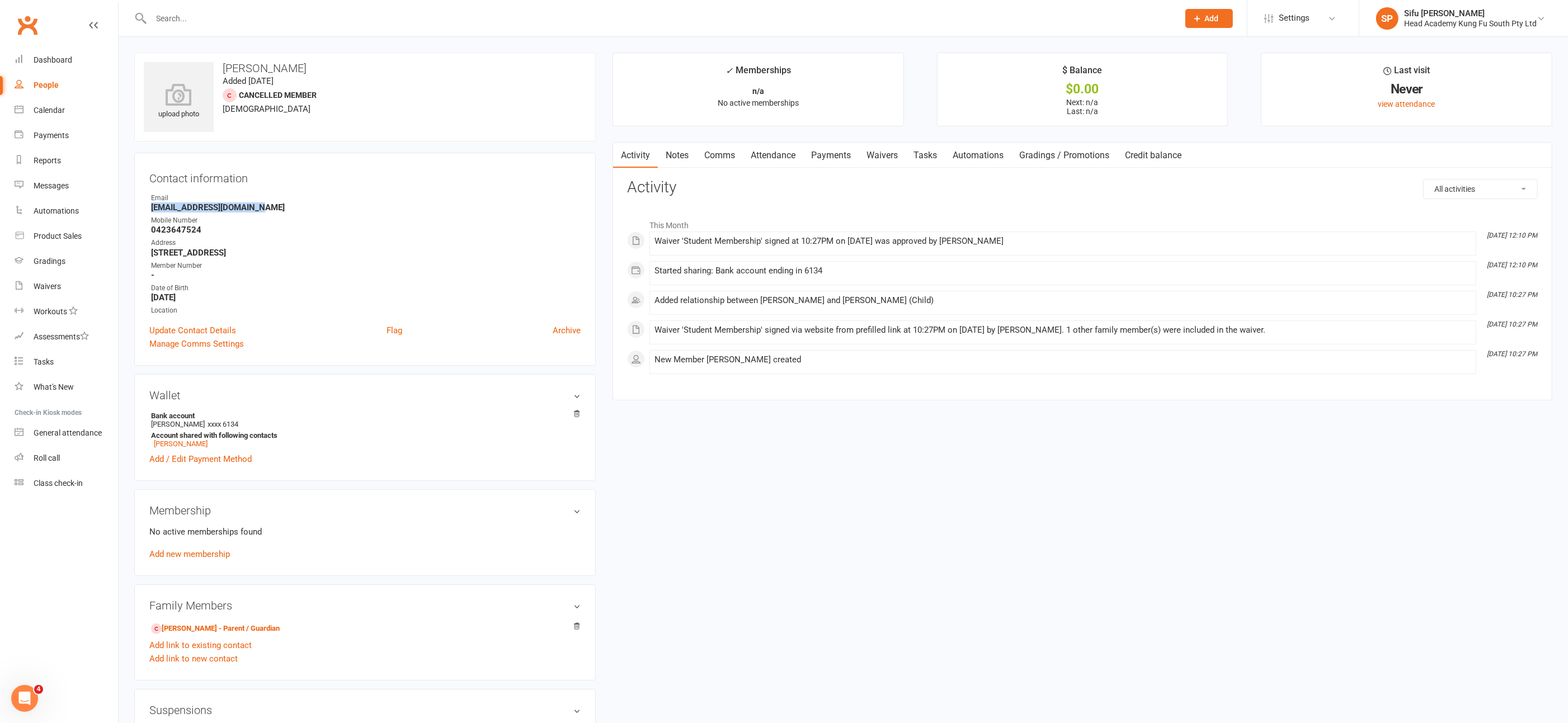
drag, startPoint x: 151, startPoint y: 208, endPoint x: 257, endPoint y: 211, distance: 106.0
click at [257, 211] on strong "[EMAIL_ADDRESS][DOMAIN_NAME]" at bounding box center [365, 208] width 429 height 10
copy strong "[EMAIL_ADDRESS][DOMAIN_NAME]"
click at [209, 551] on link "Add new membership" at bounding box center [190, 554] width 80 height 10
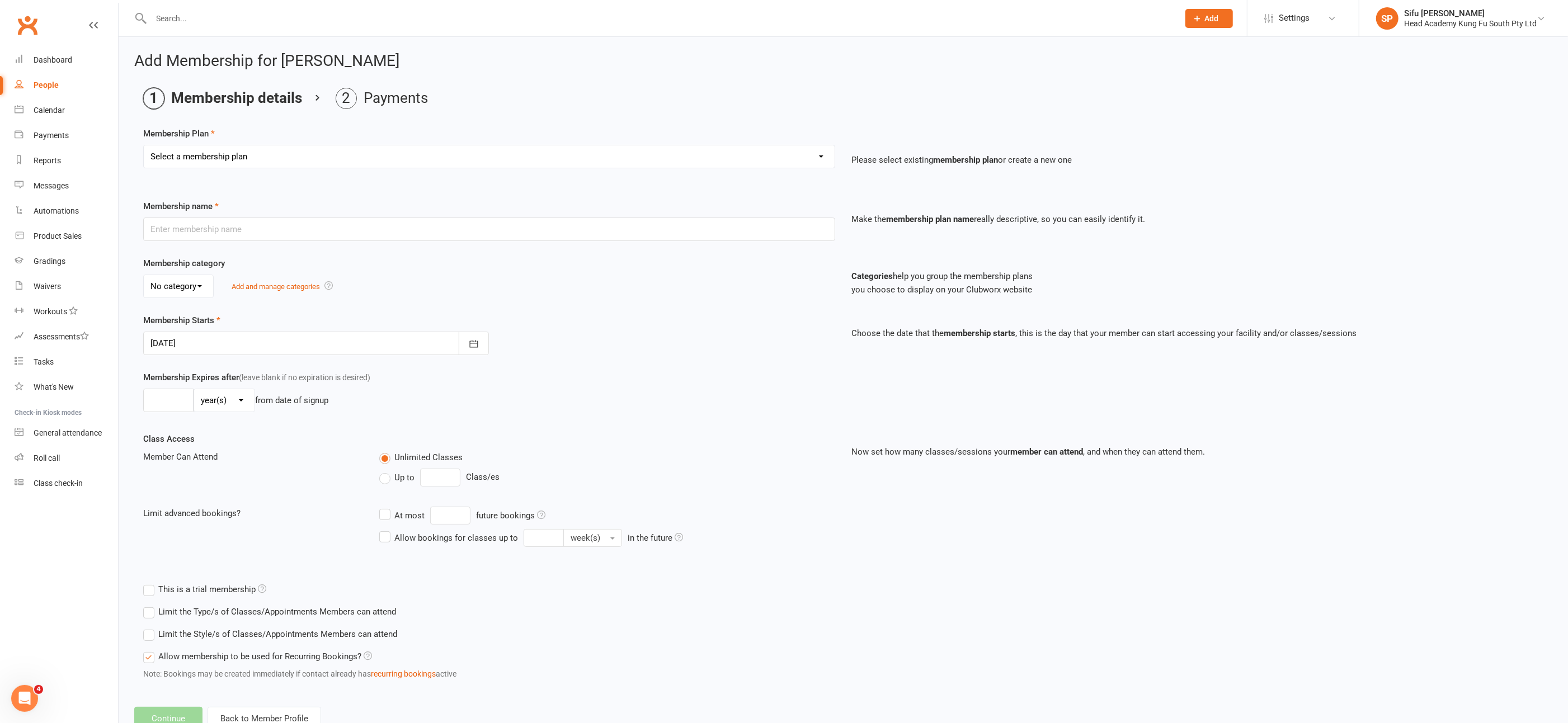
click at [441, 158] on select "Select a membership plan Create new Membership Plan Fortnightly (Unlimited Clas…" at bounding box center [489, 157] width 691 height 23
select select "16"
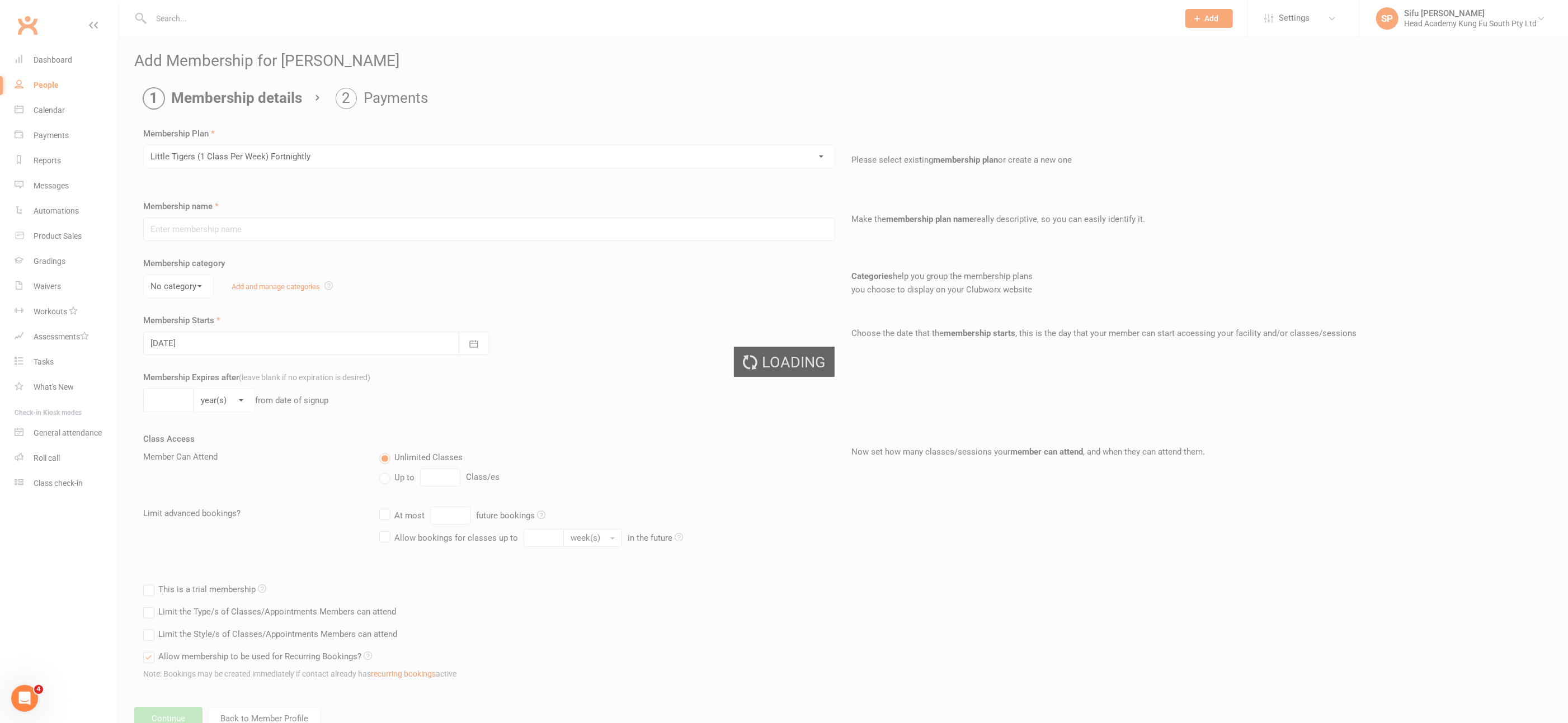
type input "Little Tigers (1 Class Per Week) Fortnightly"
select select "0"
type input "0"
type input "1"
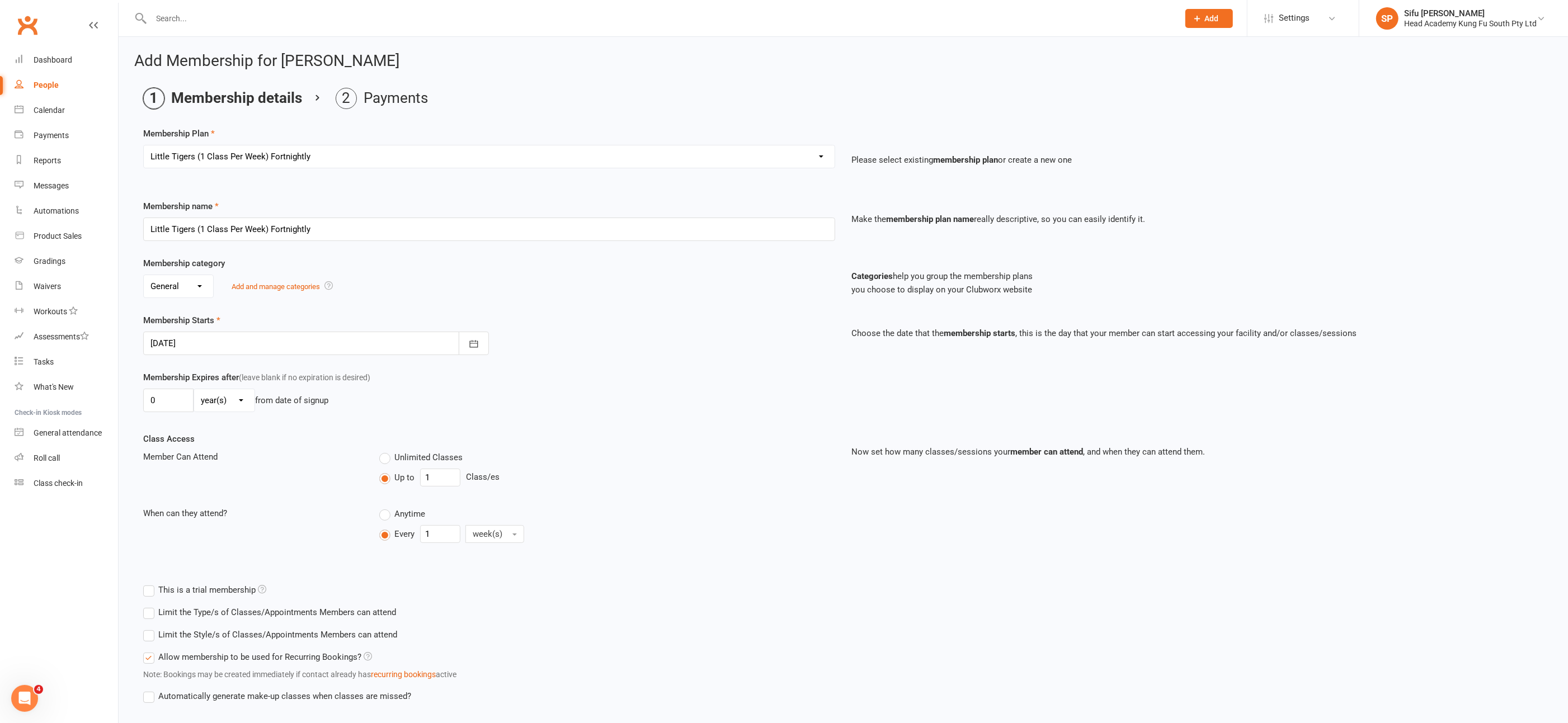
scroll to position [64, 0]
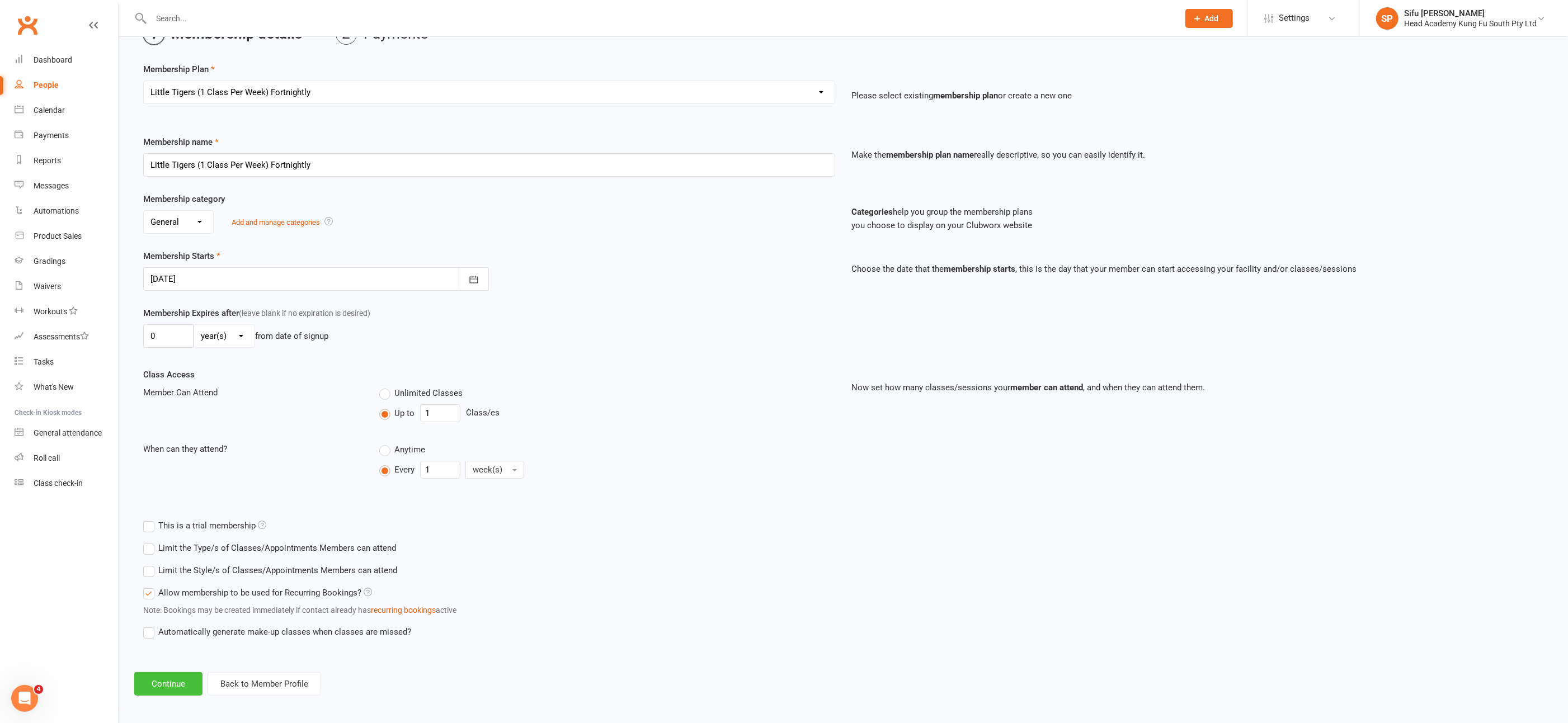
click at [185, 678] on button "Continue" at bounding box center [168, 684] width 68 height 23
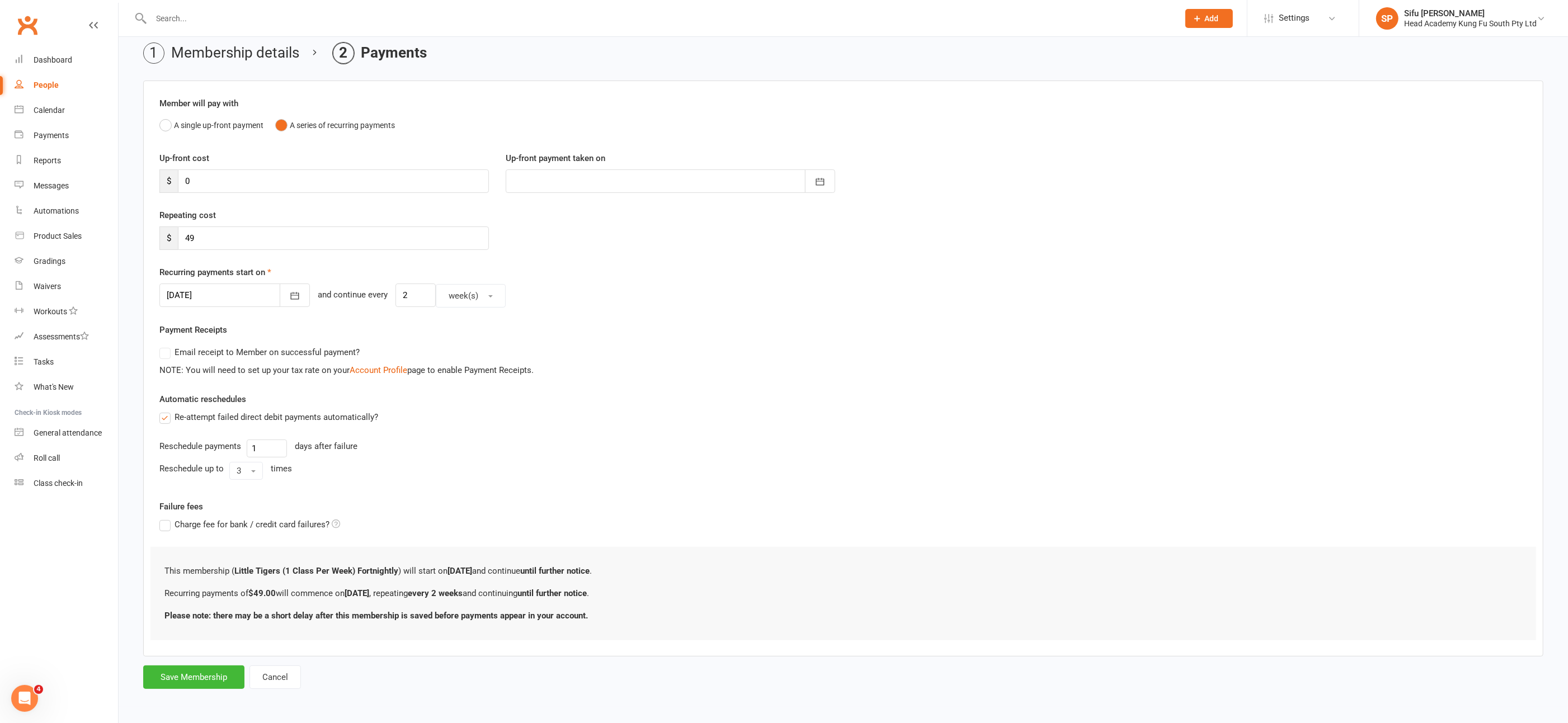
scroll to position [0, 0]
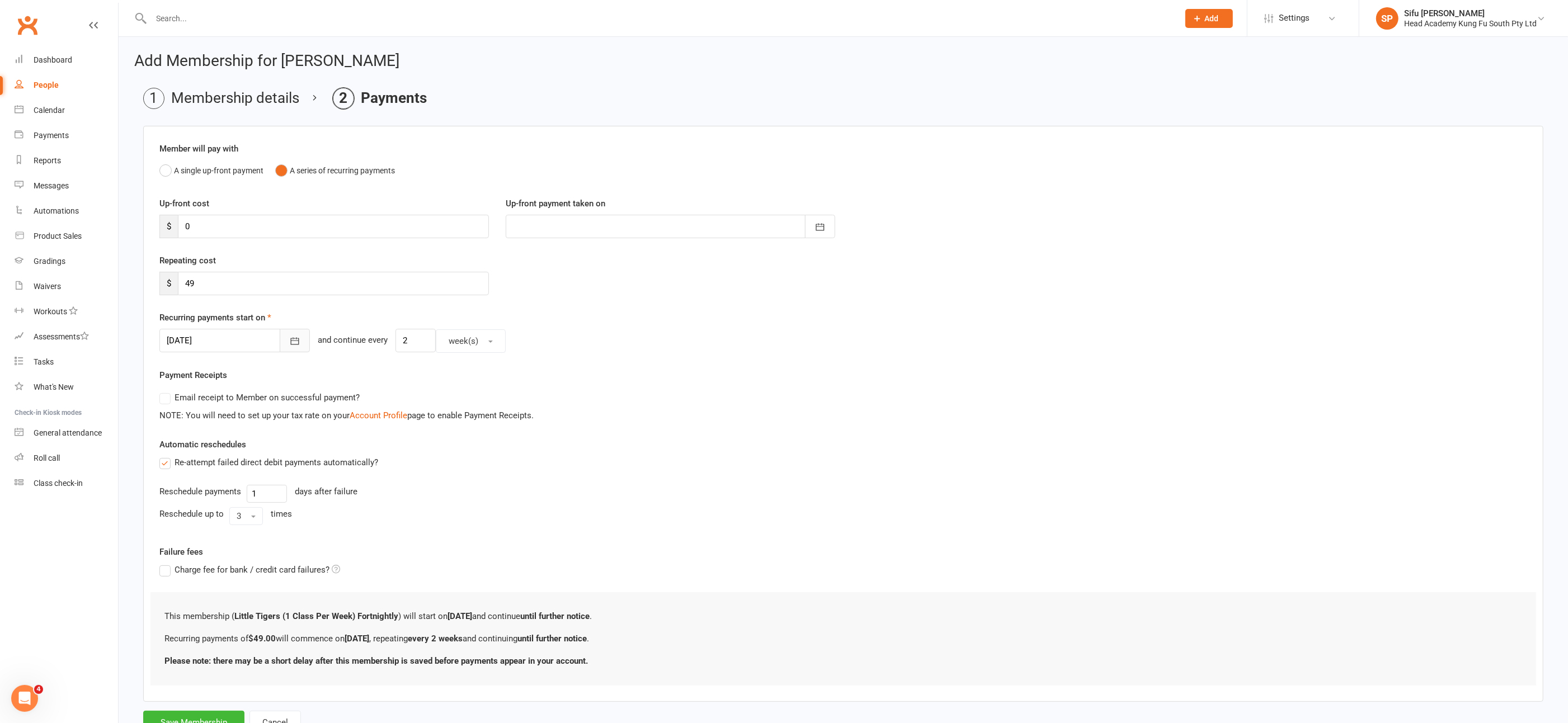
click at [291, 338] on icon "button" at bounding box center [295, 341] width 8 height 7
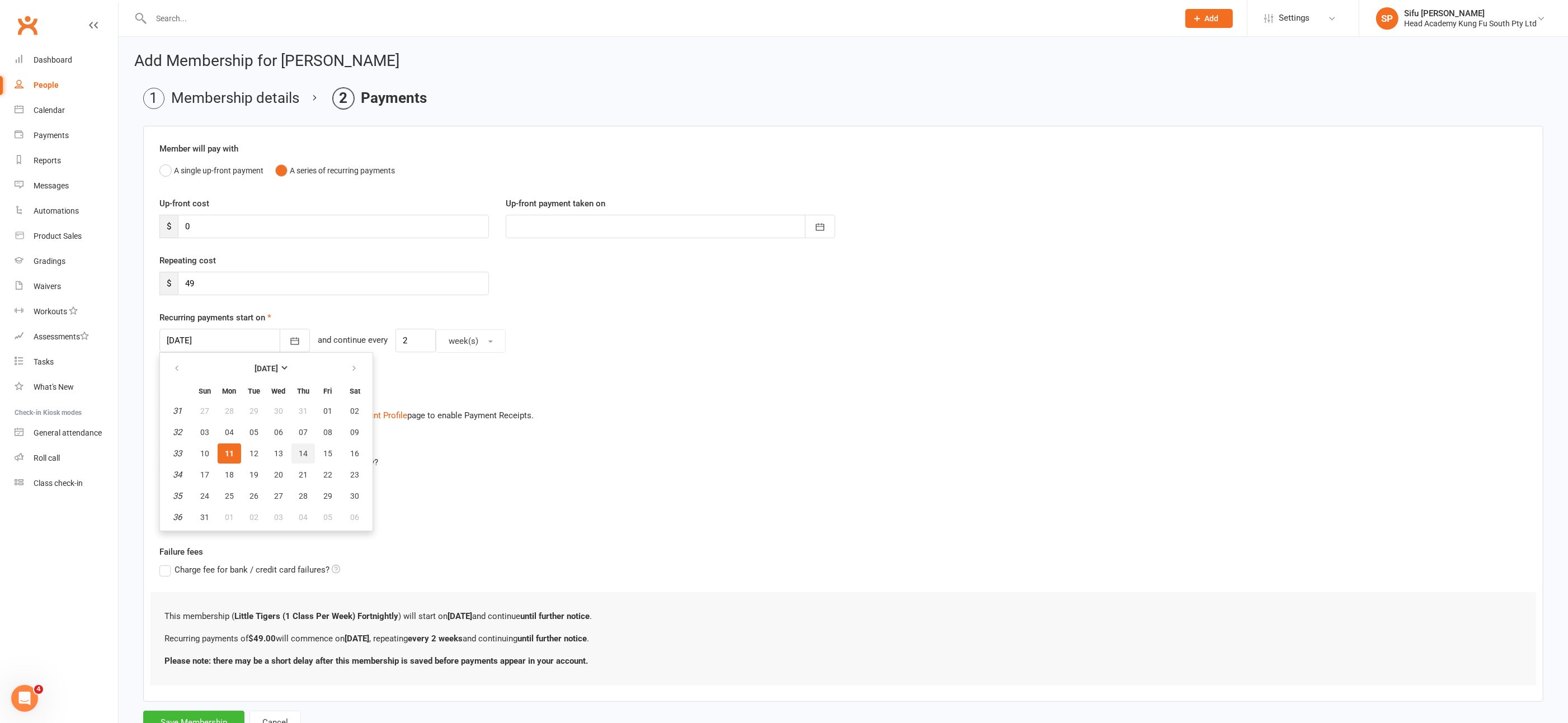
click at [302, 449] on span "14" at bounding box center [303, 454] width 9 height 9
type input "[DATE]"
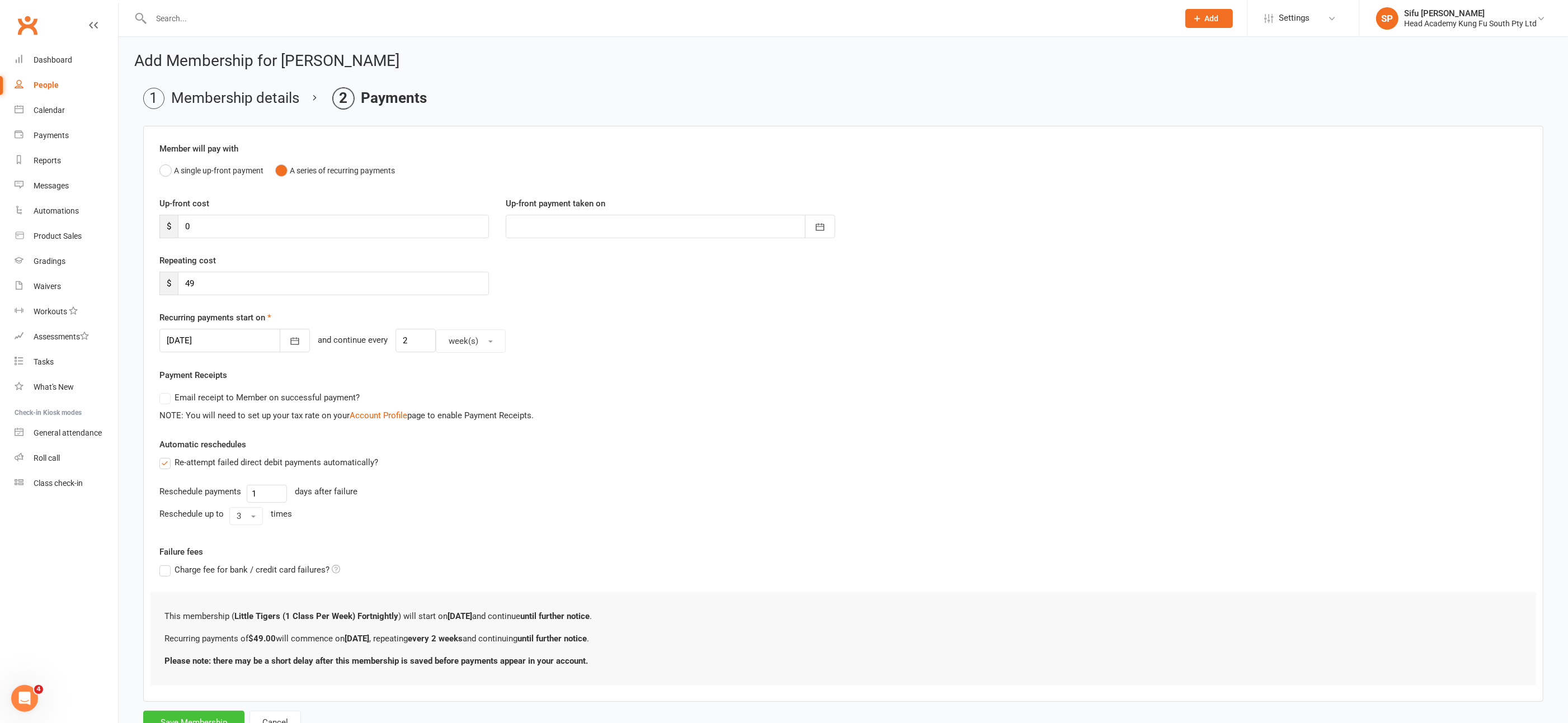
click at [196, 713] on button "Save Membership" at bounding box center [194, 722] width 101 height 23
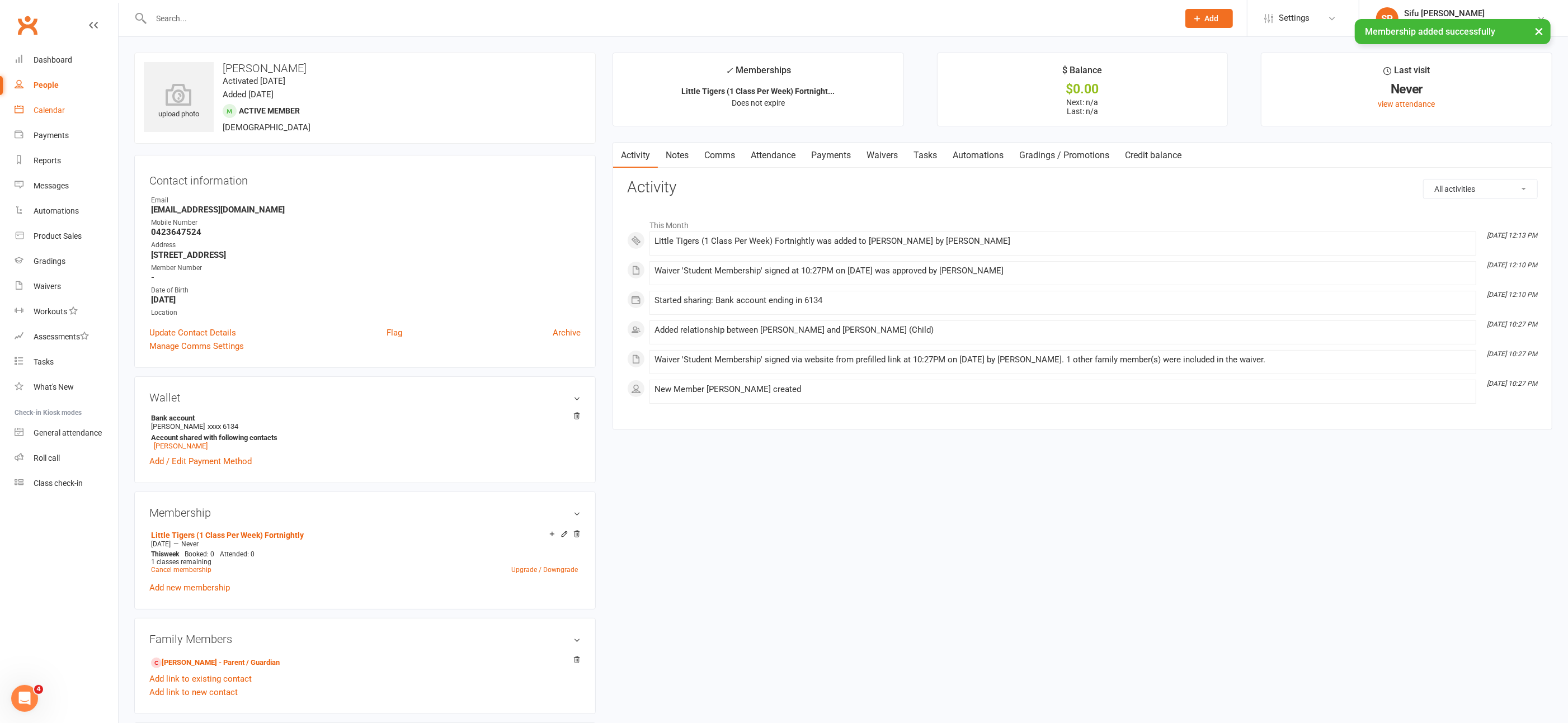
drag, startPoint x: 56, startPoint y: 109, endPoint x: 70, endPoint y: 108, distance: 14.0
click at [56, 109] on div "Calendar" at bounding box center [49, 110] width 31 height 9
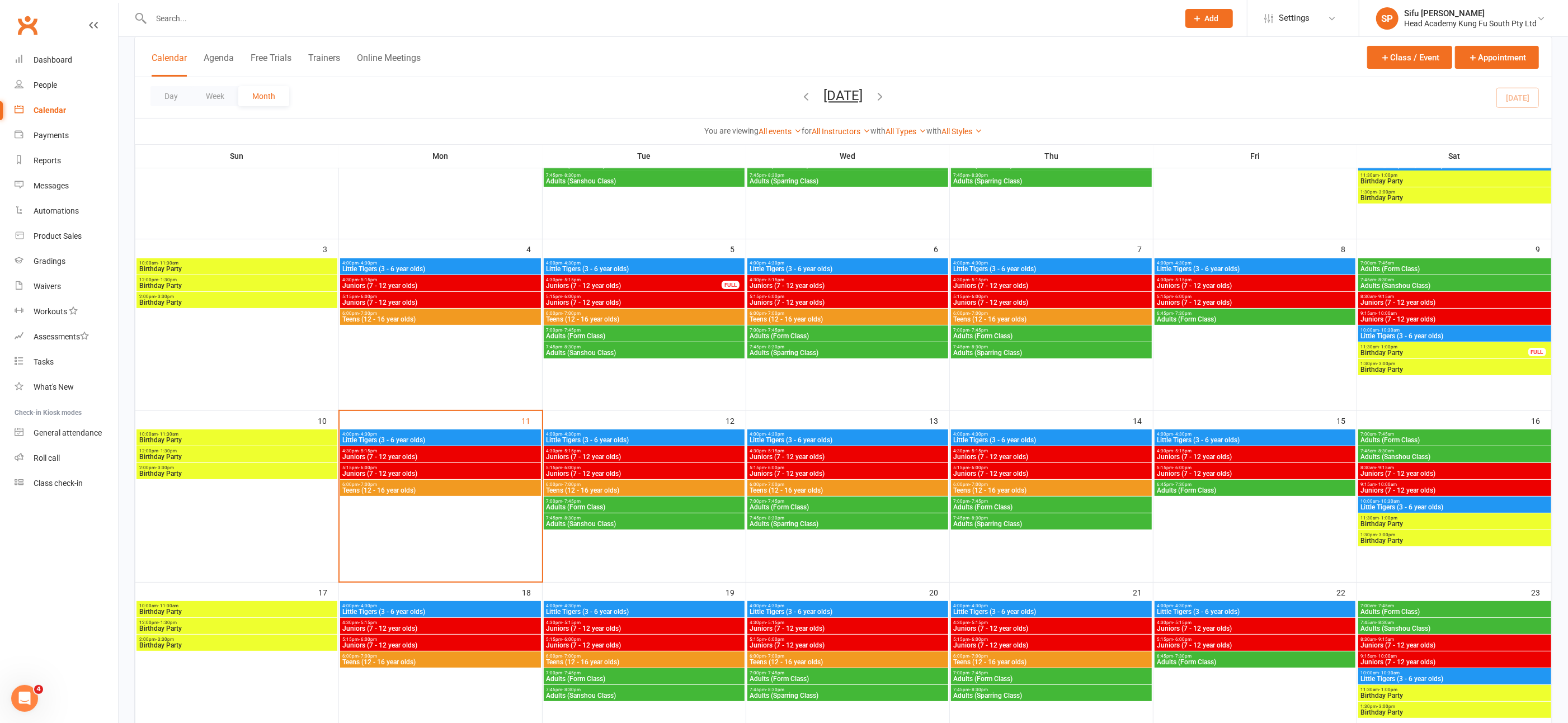
scroll to position [154, 0]
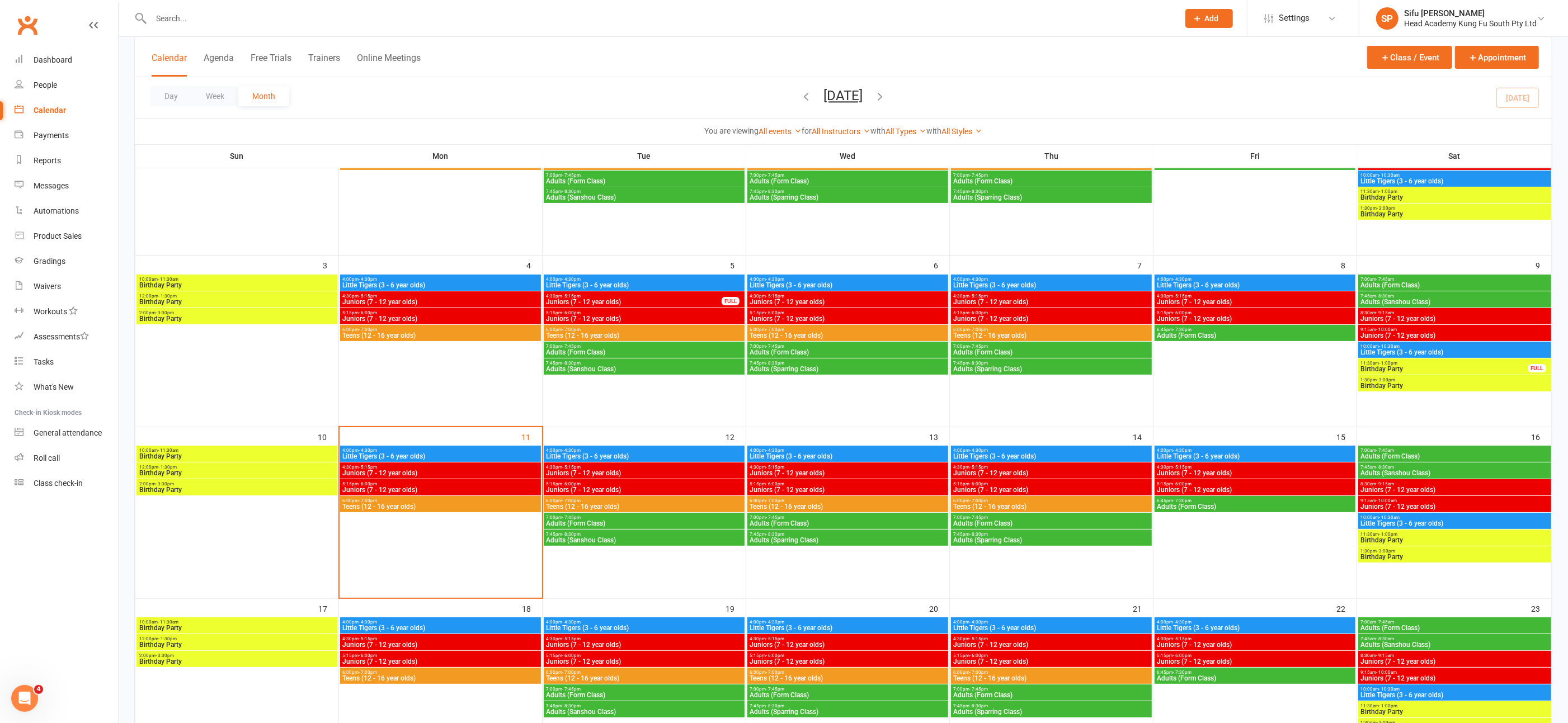
click at [988, 453] on span "Little Tigers (3 - 6 year olds)" at bounding box center [1051, 456] width 196 height 6
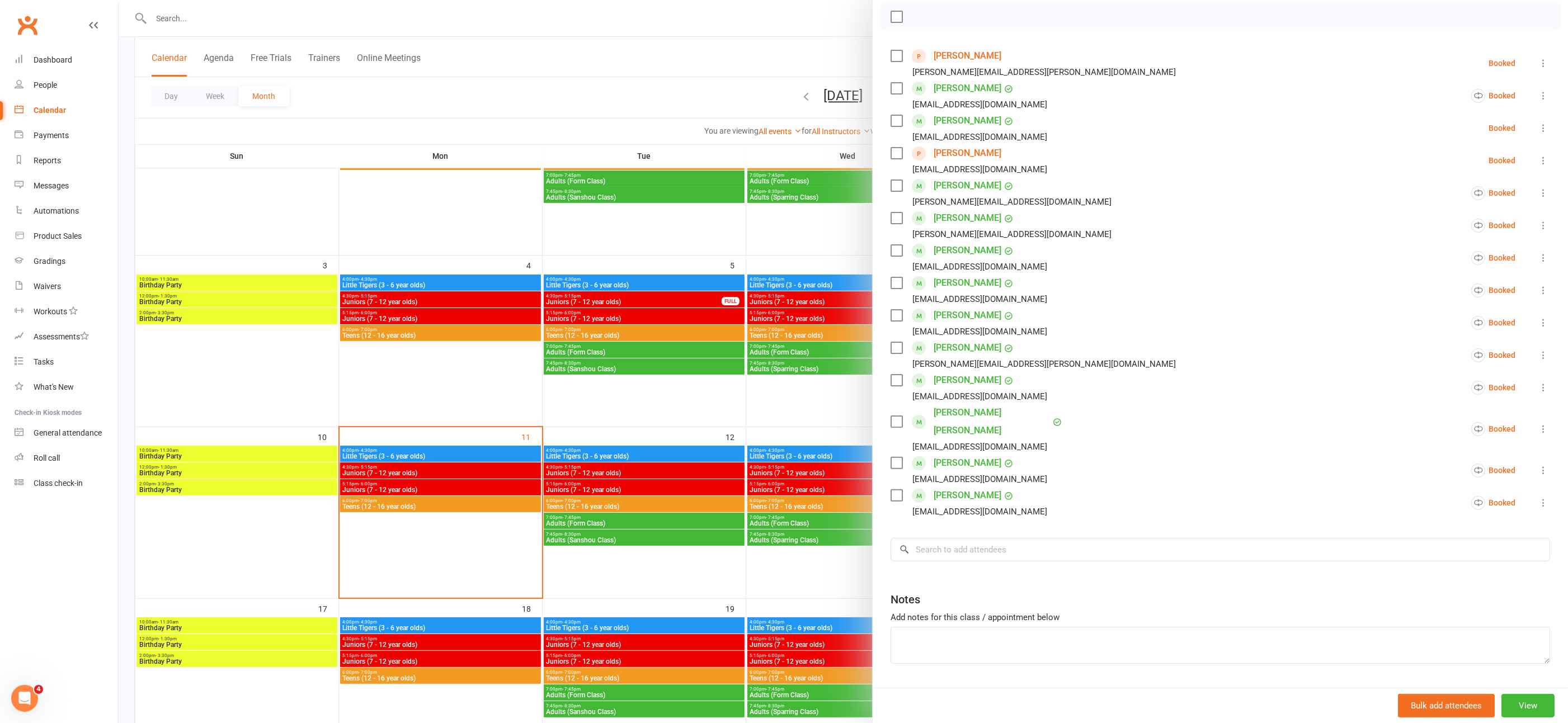
scroll to position [172, 0]
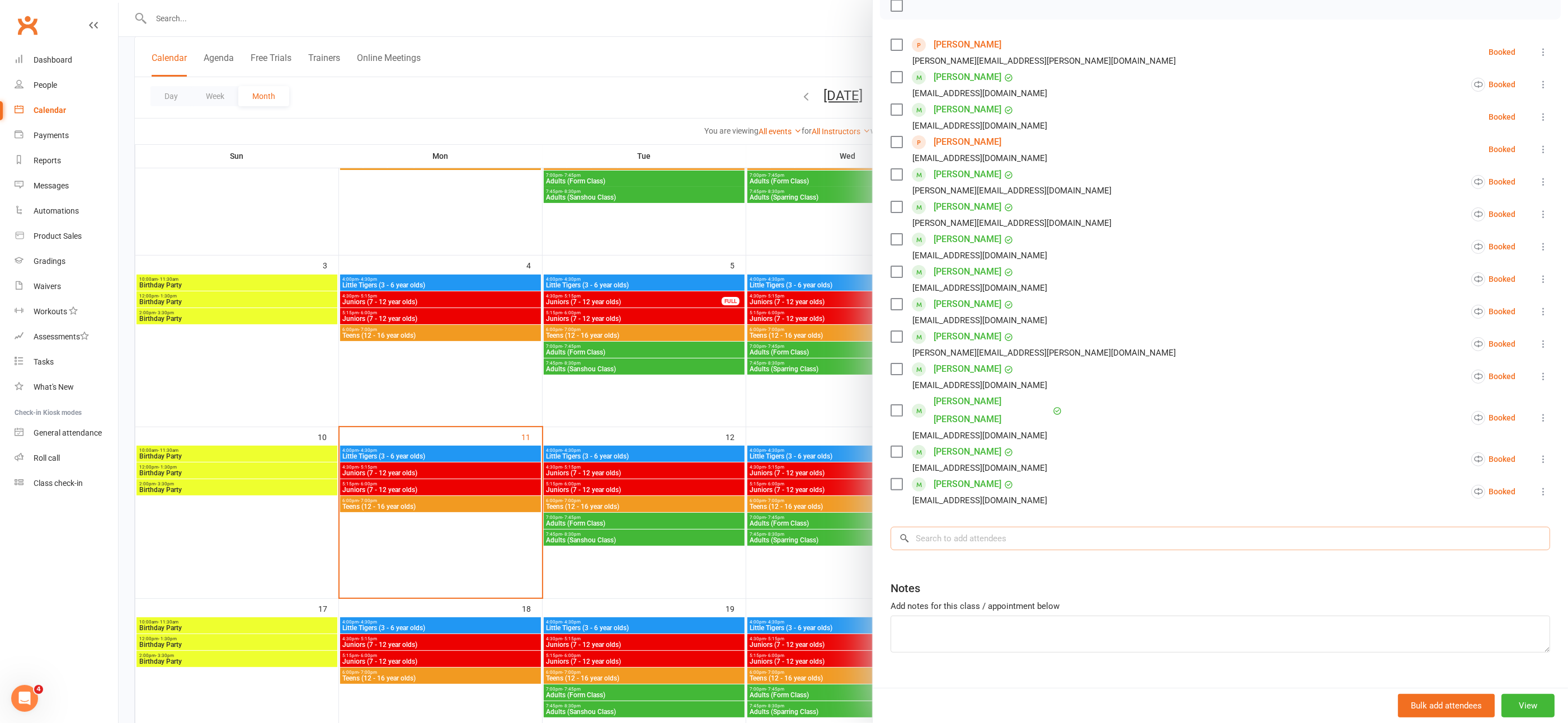
click at [945, 527] on input "search" at bounding box center [1220, 539] width 659 height 23
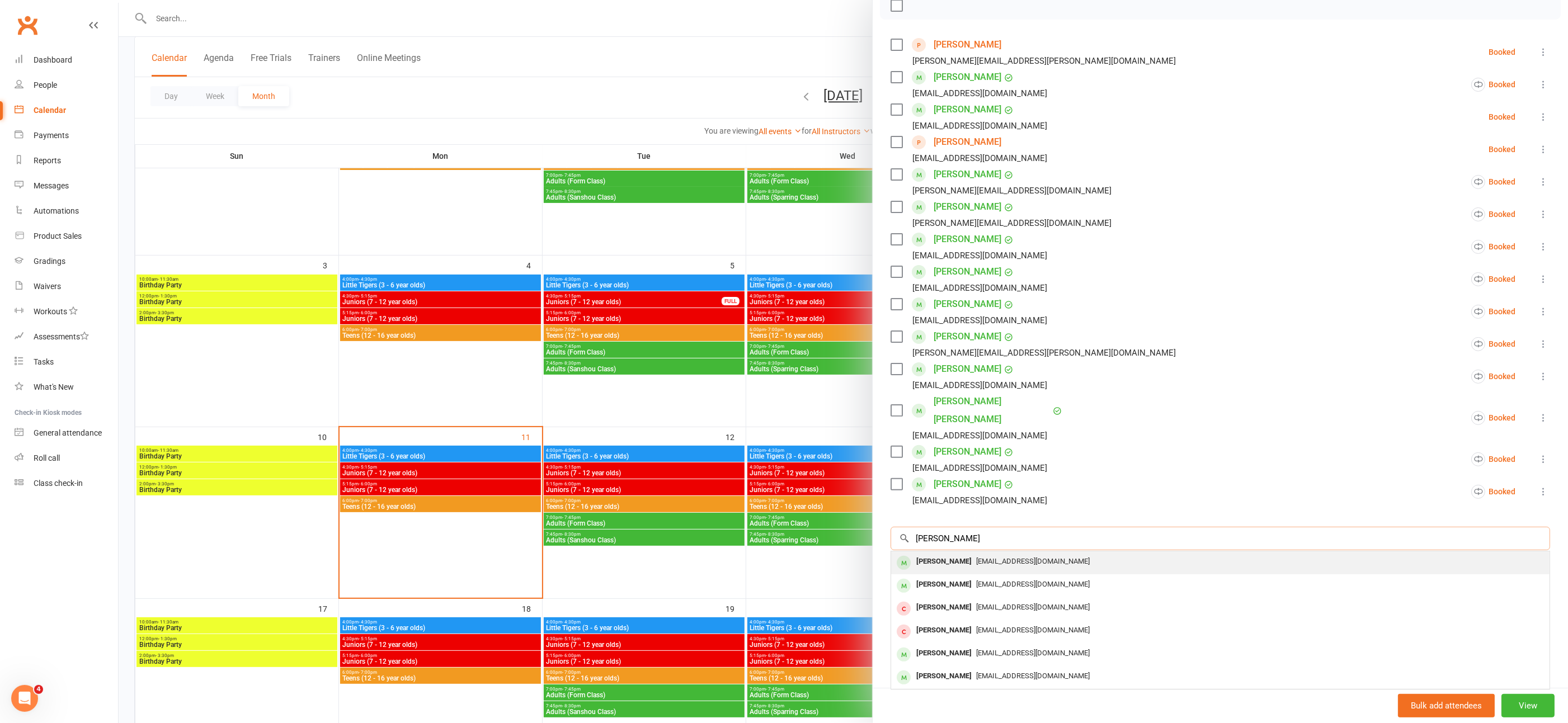
type input "[PERSON_NAME]"
click at [950, 553] on div "[PERSON_NAME]" at bounding box center [944, 561] width 64 height 16
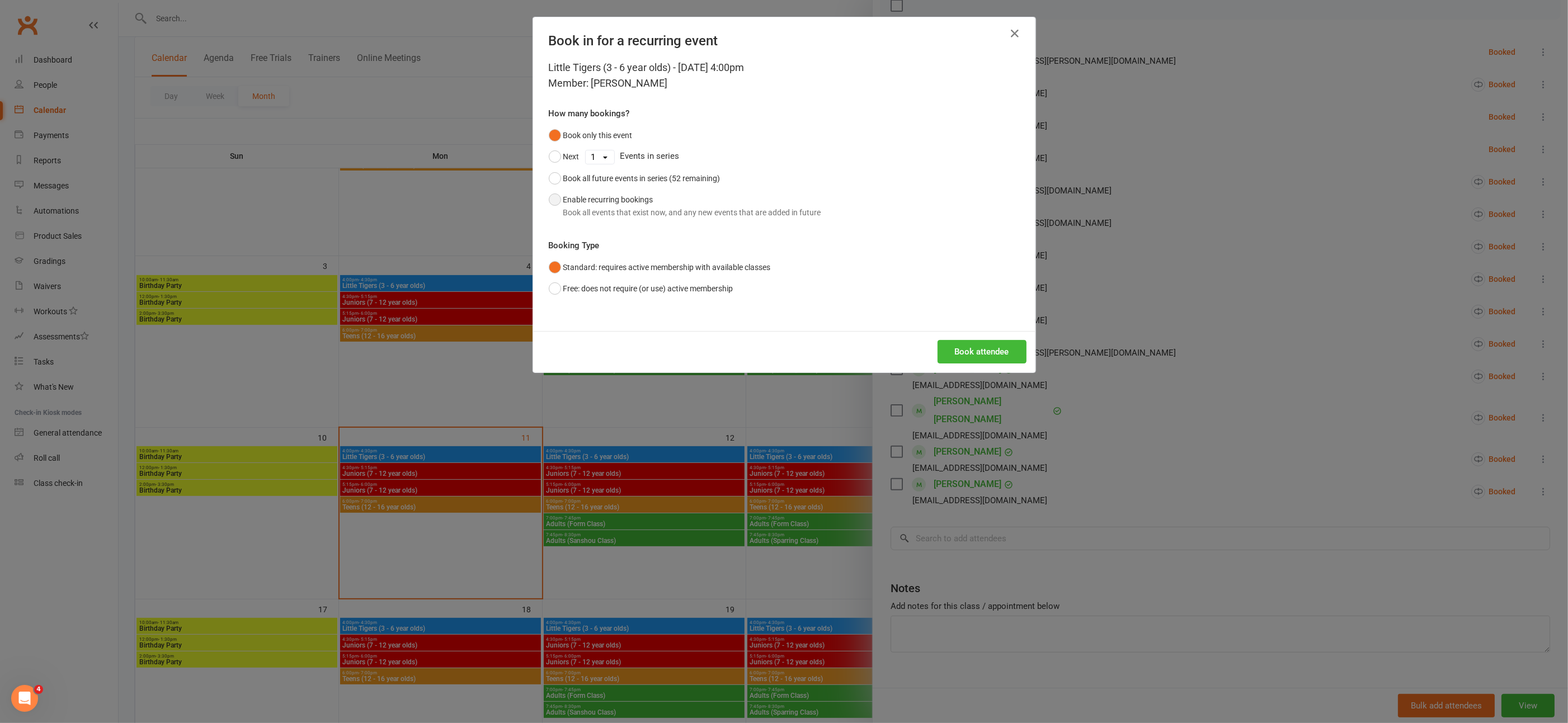
scroll to position [157, 0]
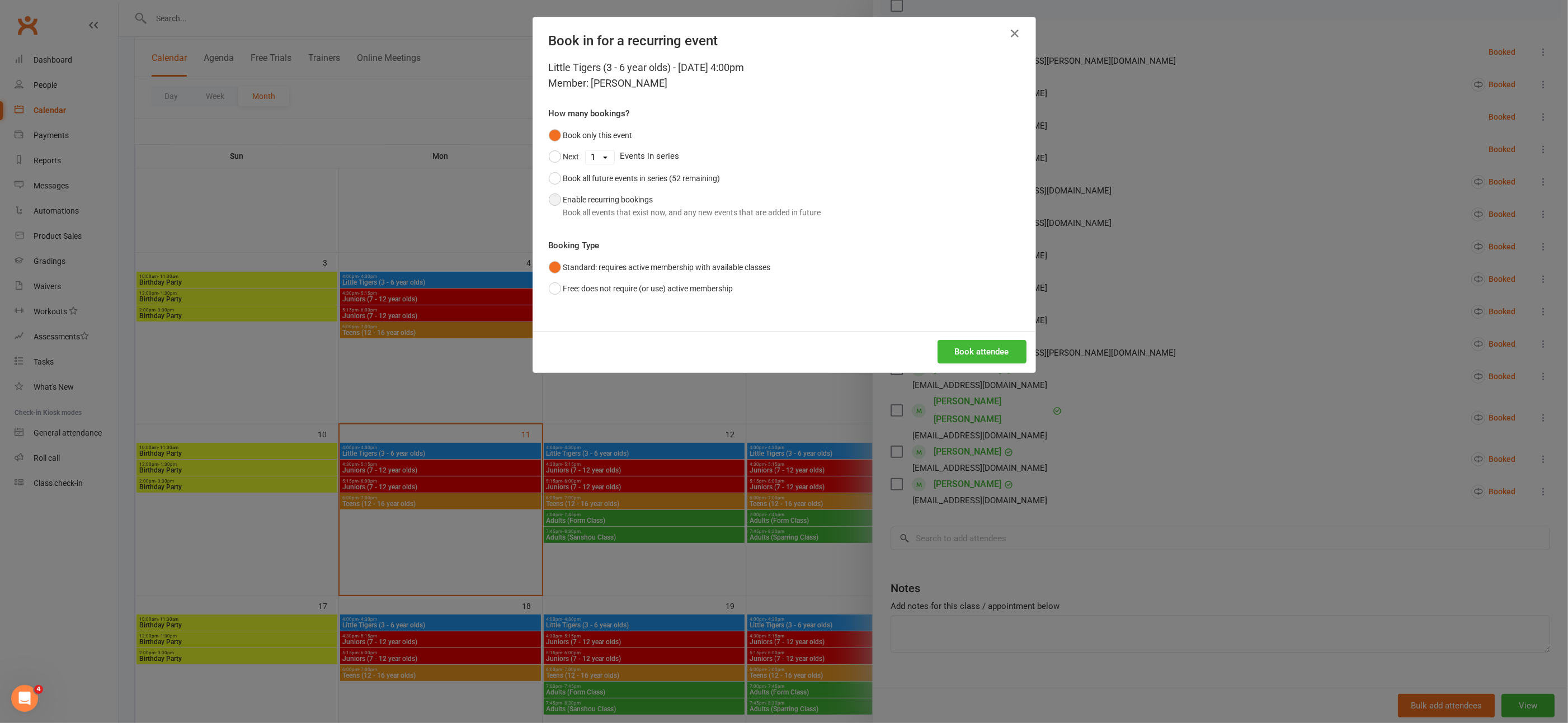
drag, startPoint x: 551, startPoint y: 200, endPoint x: 560, endPoint y: 200, distance: 9.0
click at [552, 199] on button "Enable recurring bookings Book all events that exist now, and any new events th…" at bounding box center [685, 206] width 273 height 34
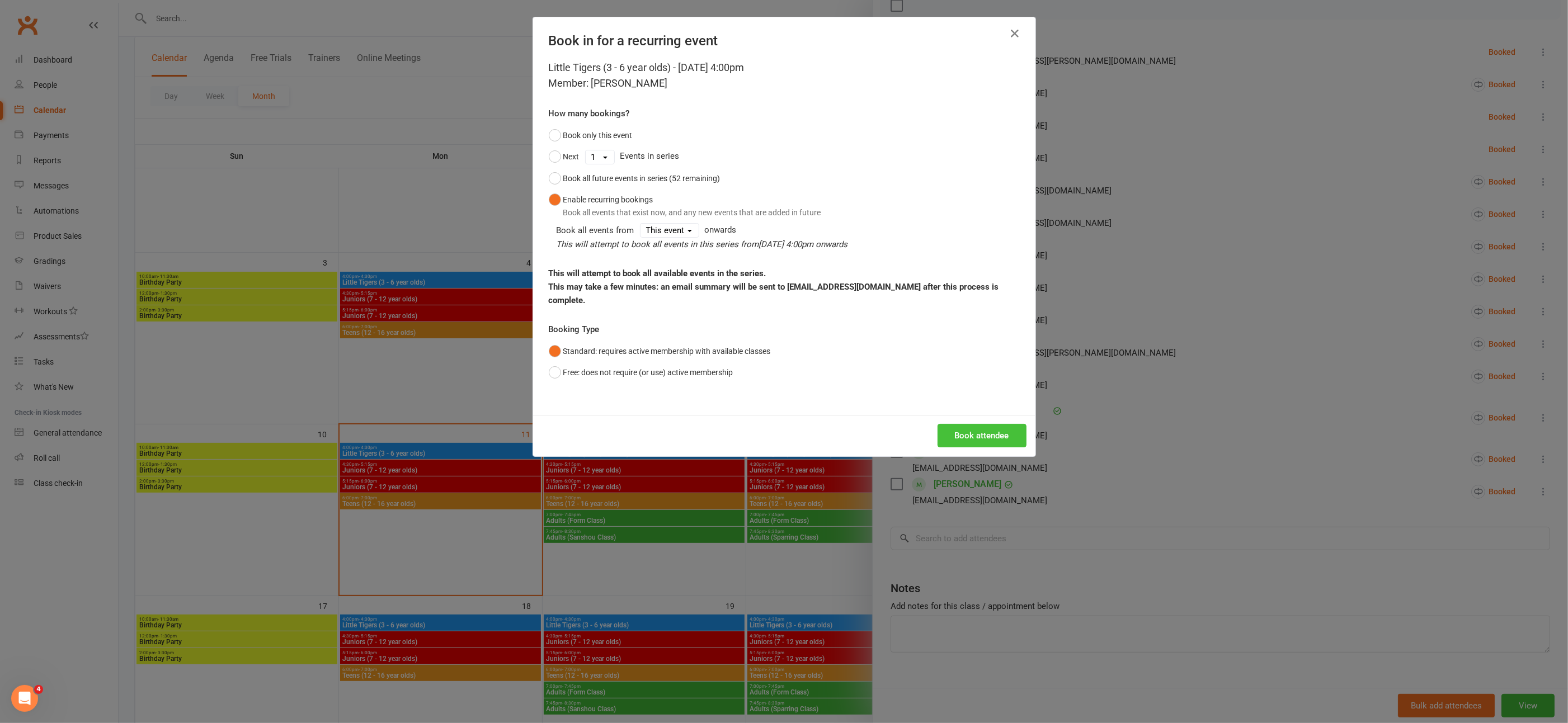
click at [1011, 424] on button "Book attendee" at bounding box center [982, 436] width 89 height 23
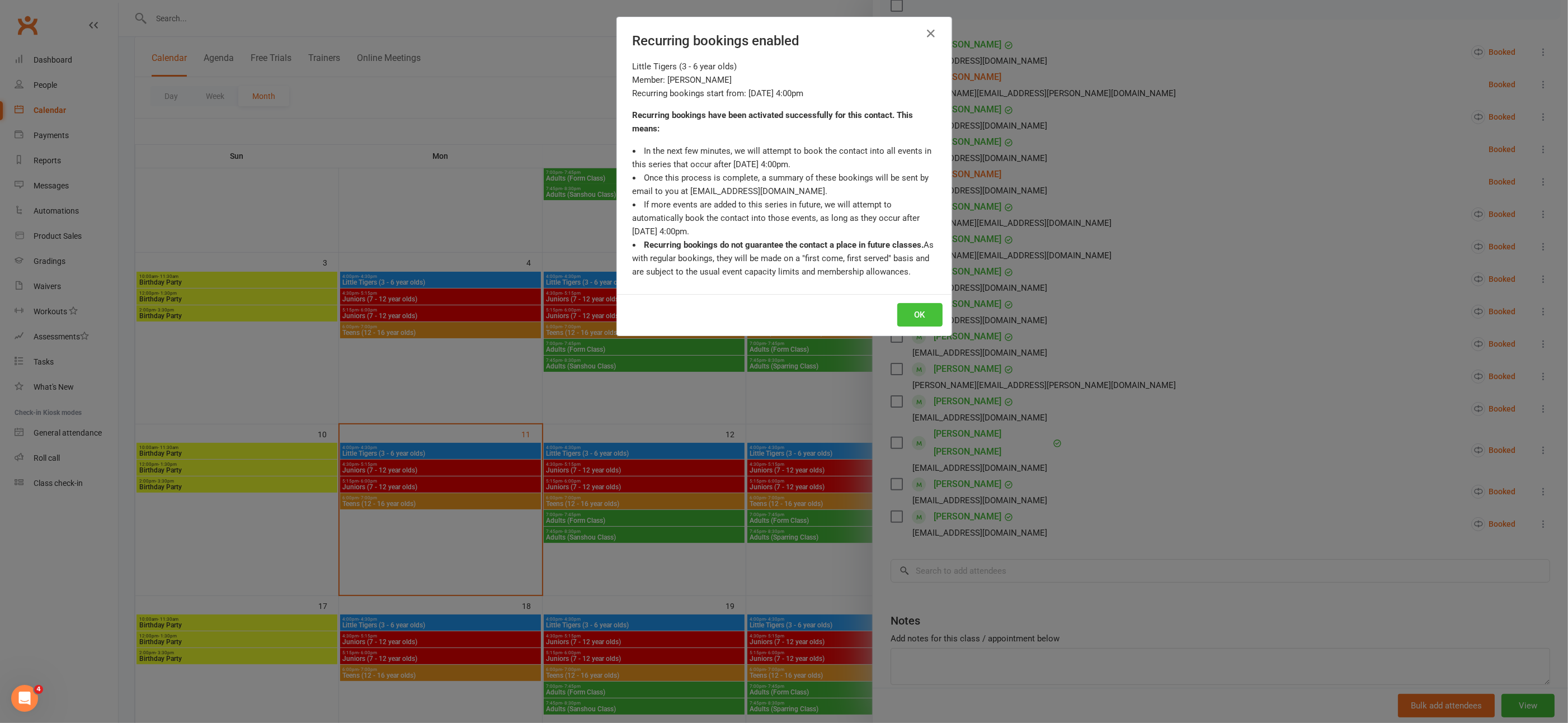
click at [915, 315] on button "OK" at bounding box center [920, 315] width 45 height 23
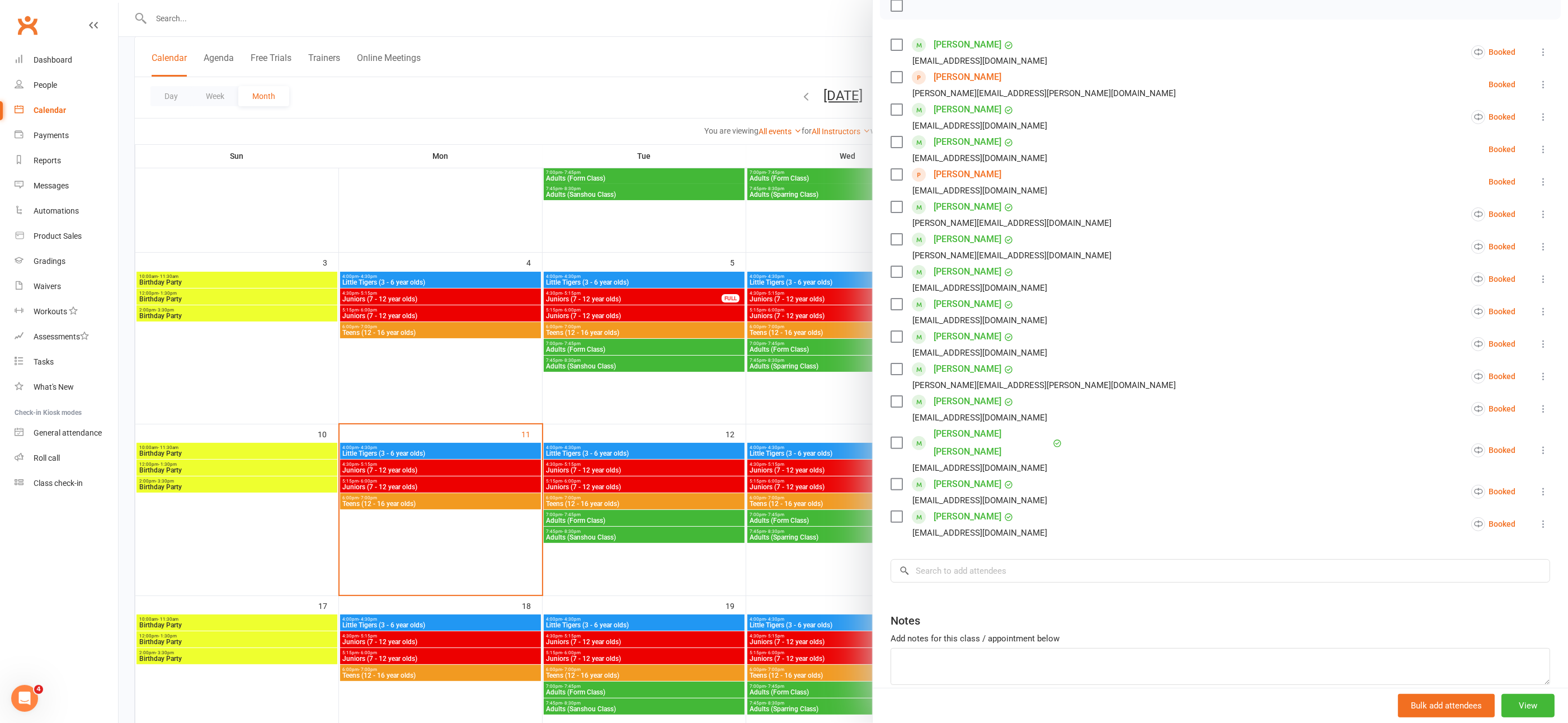
drag, startPoint x: 181, startPoint y: 161, endPoint x: 184, endPoint y: 65, distance: 96.0
click at [186, 150] on div at bounding box center [843, 361] width 1449 height 723
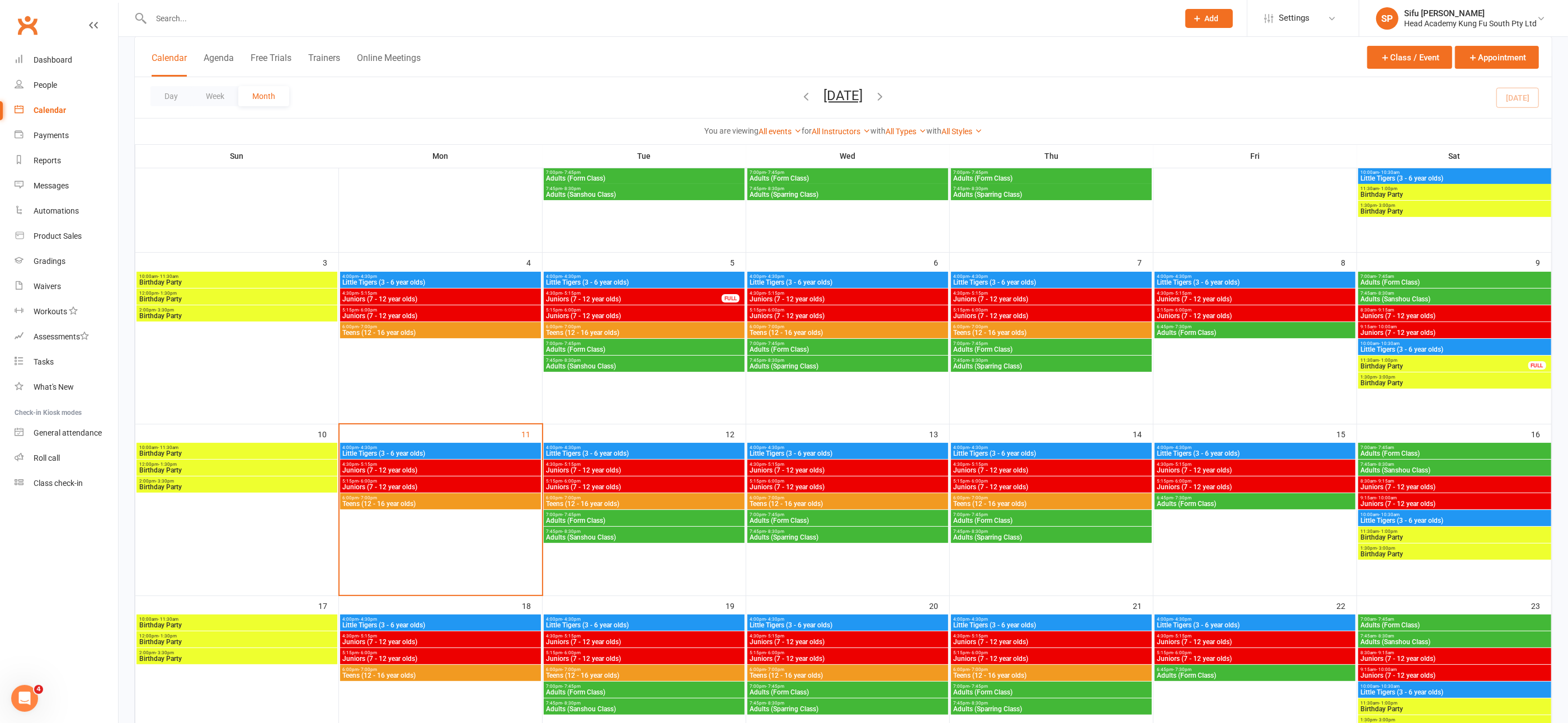
click at [187, 16] on input "text" at bounding box center [659, 18] width 1023 height 16
type input "[PERSON_NAME]"
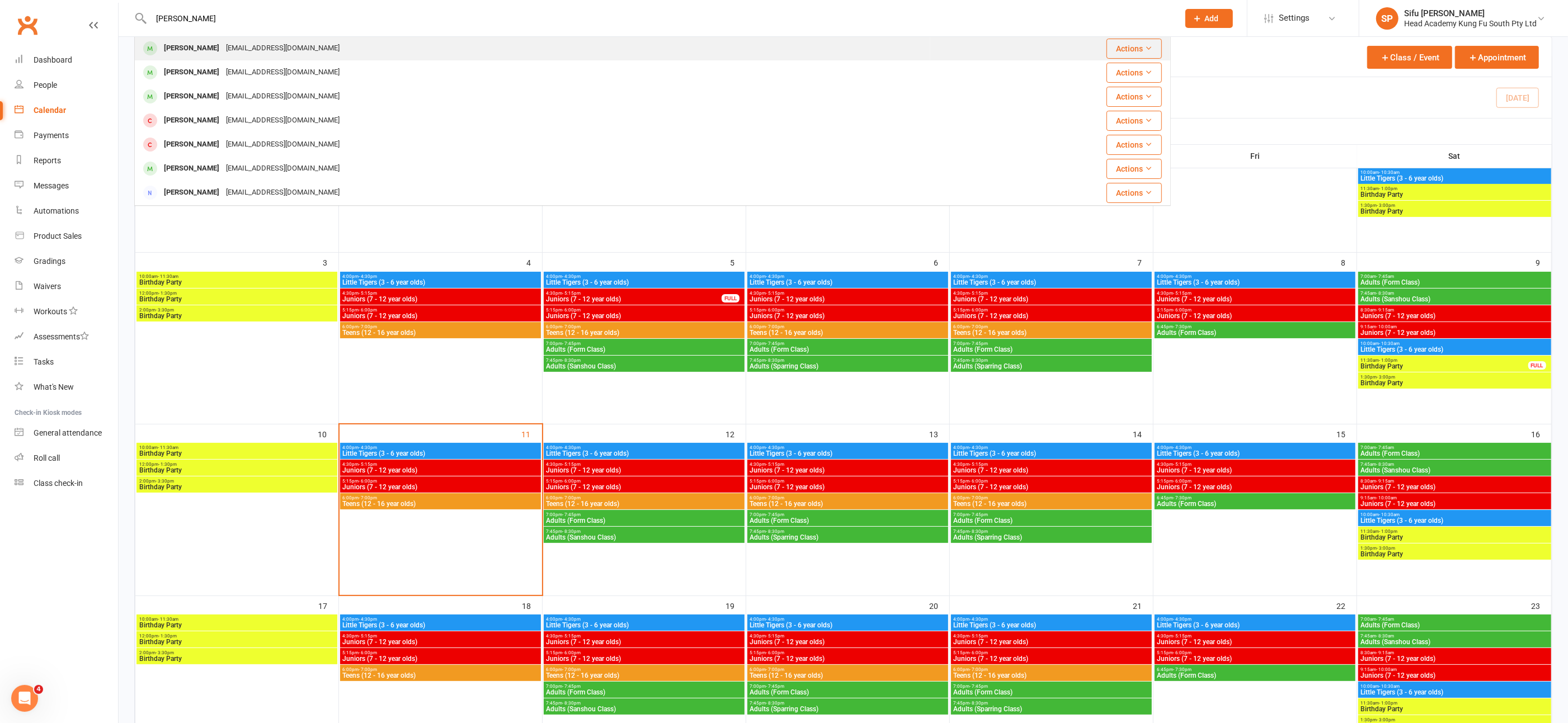
click at [198, 47] on div "[PERSON_NAME]" at bounding box center [192, 48] width 62 height 16
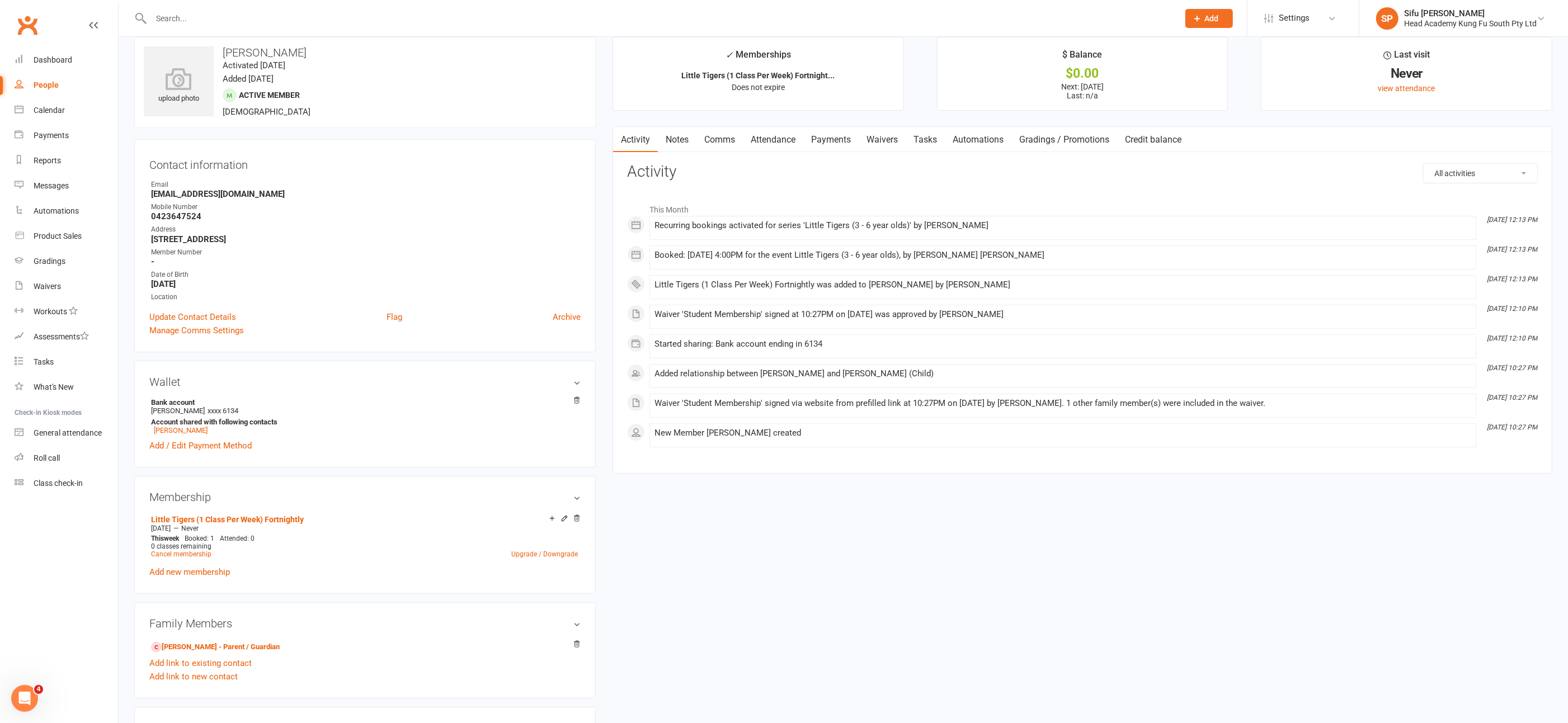
scroll to position [19, 0]
